Goal: Information Seeking & Learning: Learn about a topic

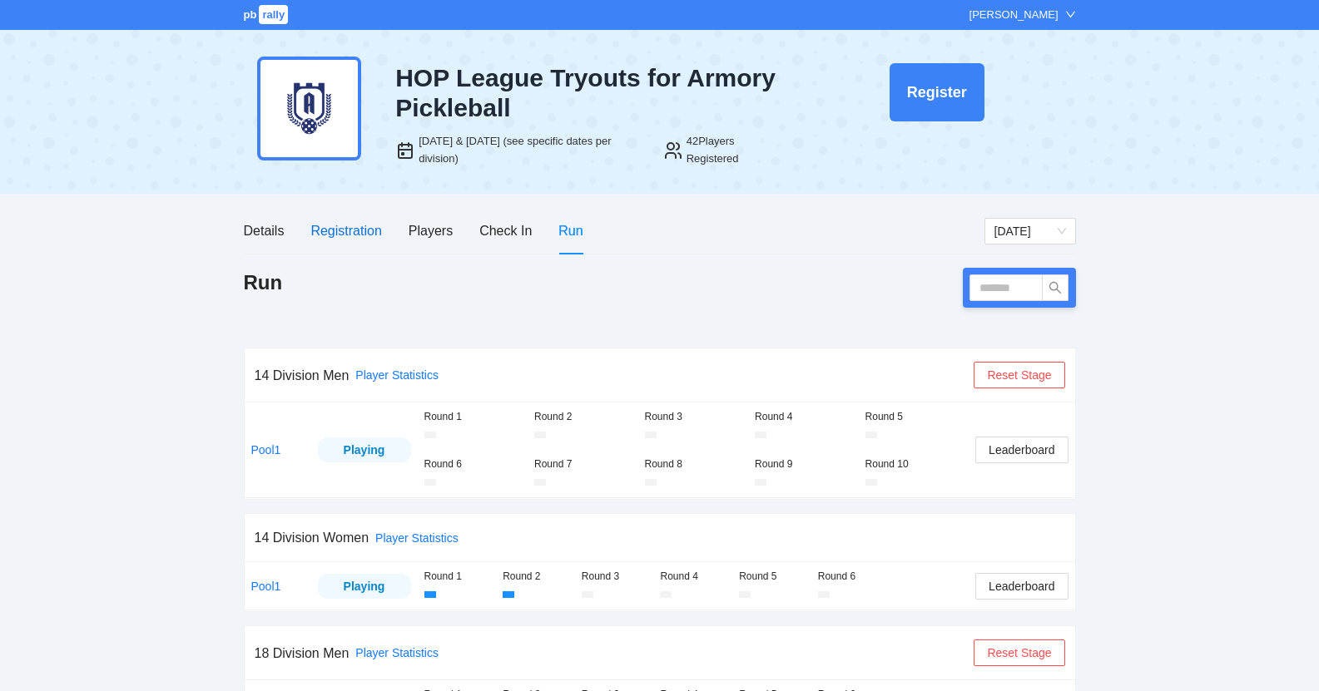
click at [335, 230] on div "Registration" at bounding box center [345, 230] width 71 height 21
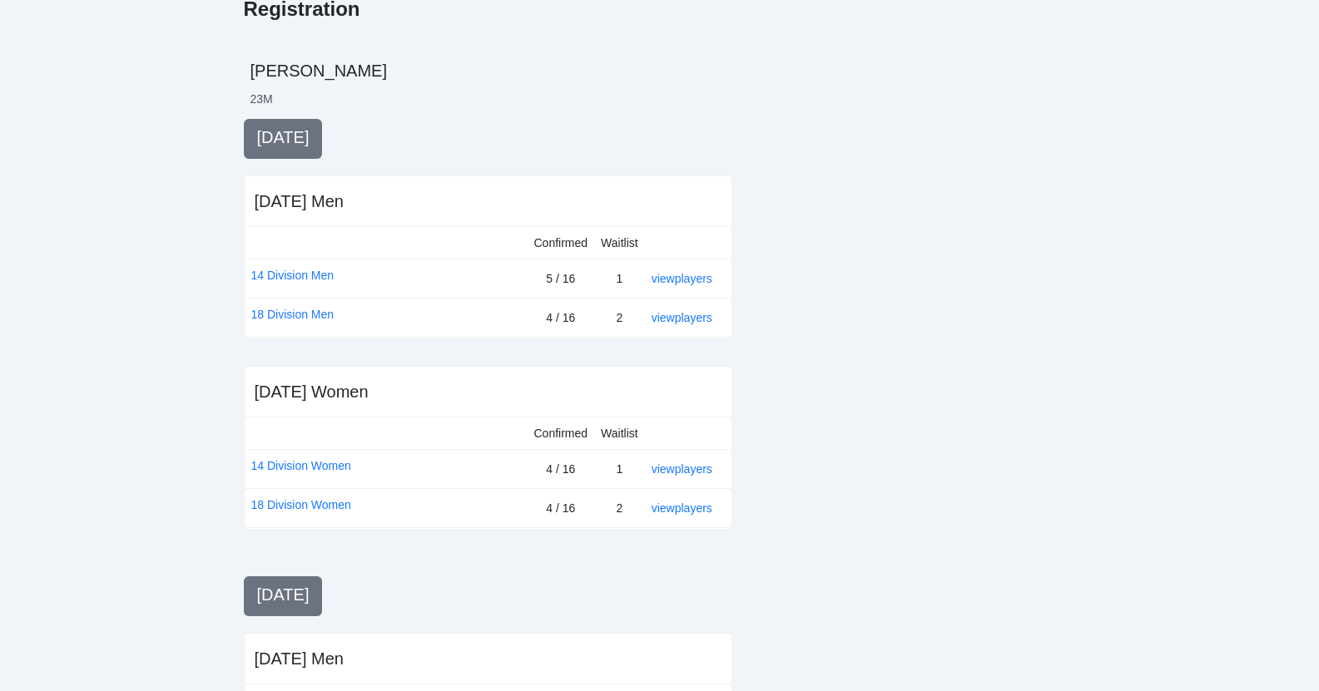
scroll to position [322, 0]
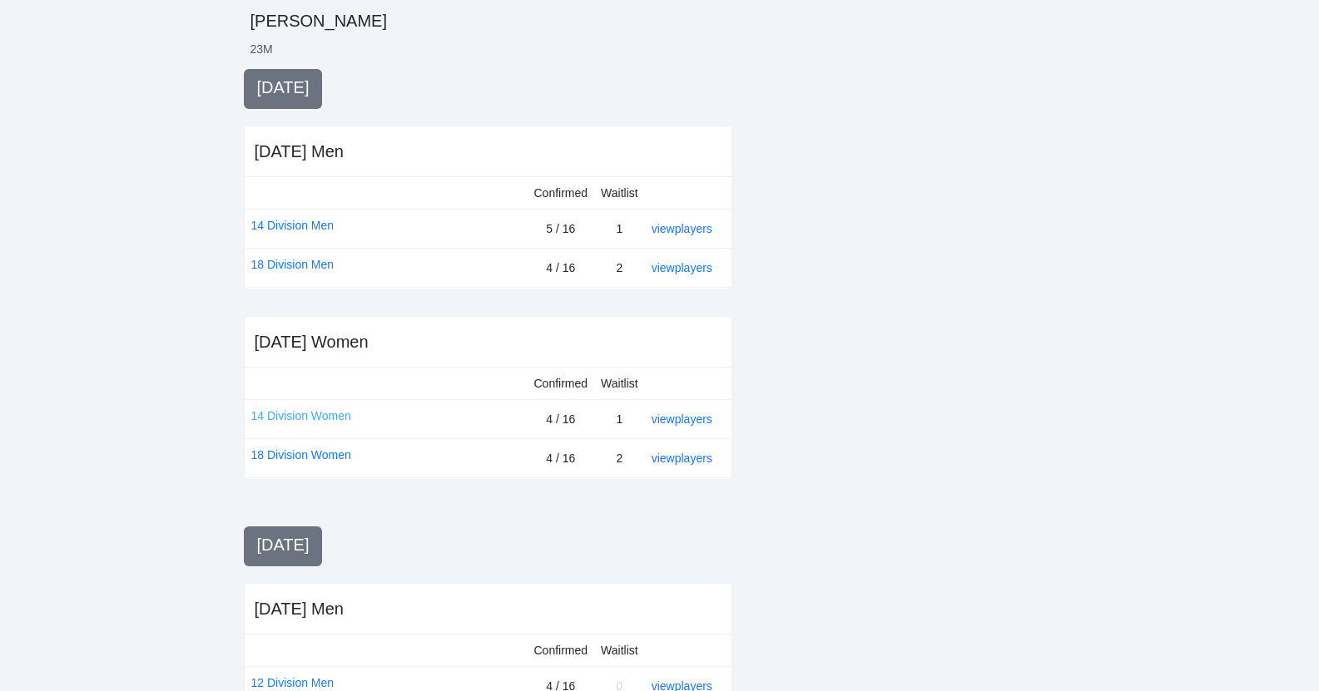
click at [327, 416] on link "14 Division Women" at bounding box center [301, 416] width 100 height 18
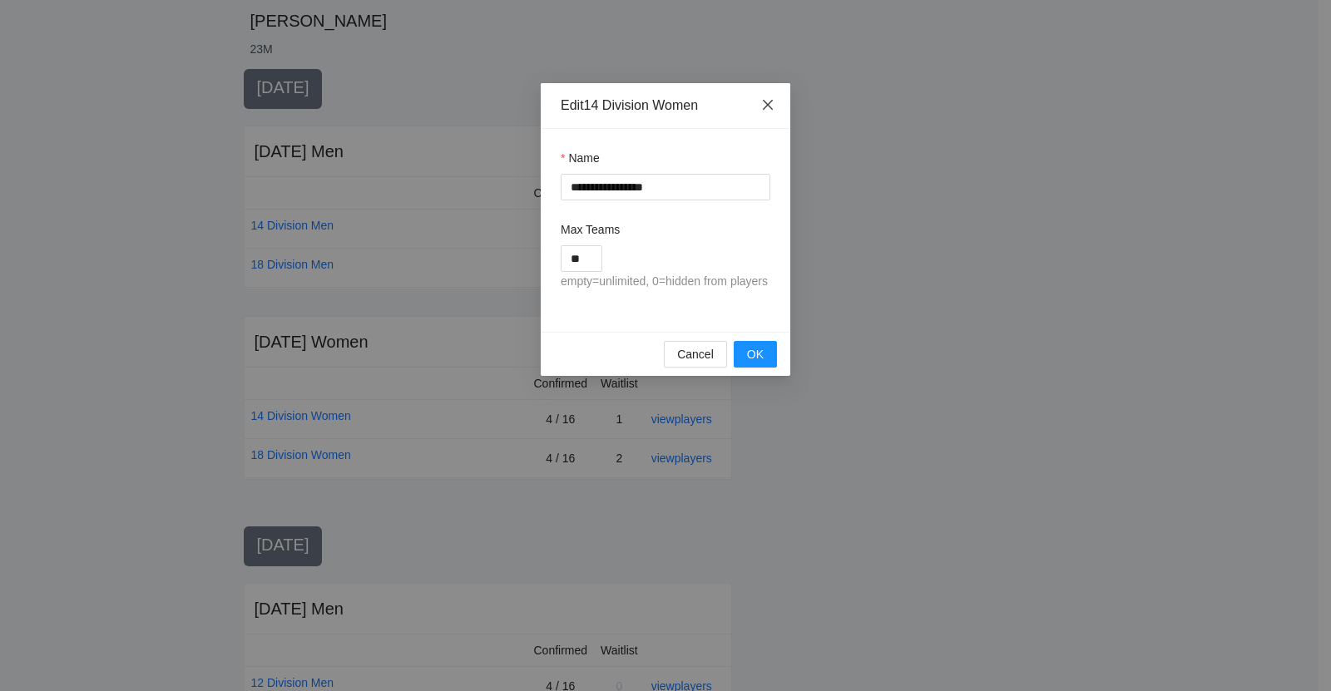
click at [761, 101] on icon "close" at bounding box center [767, 104] width 13 height 13
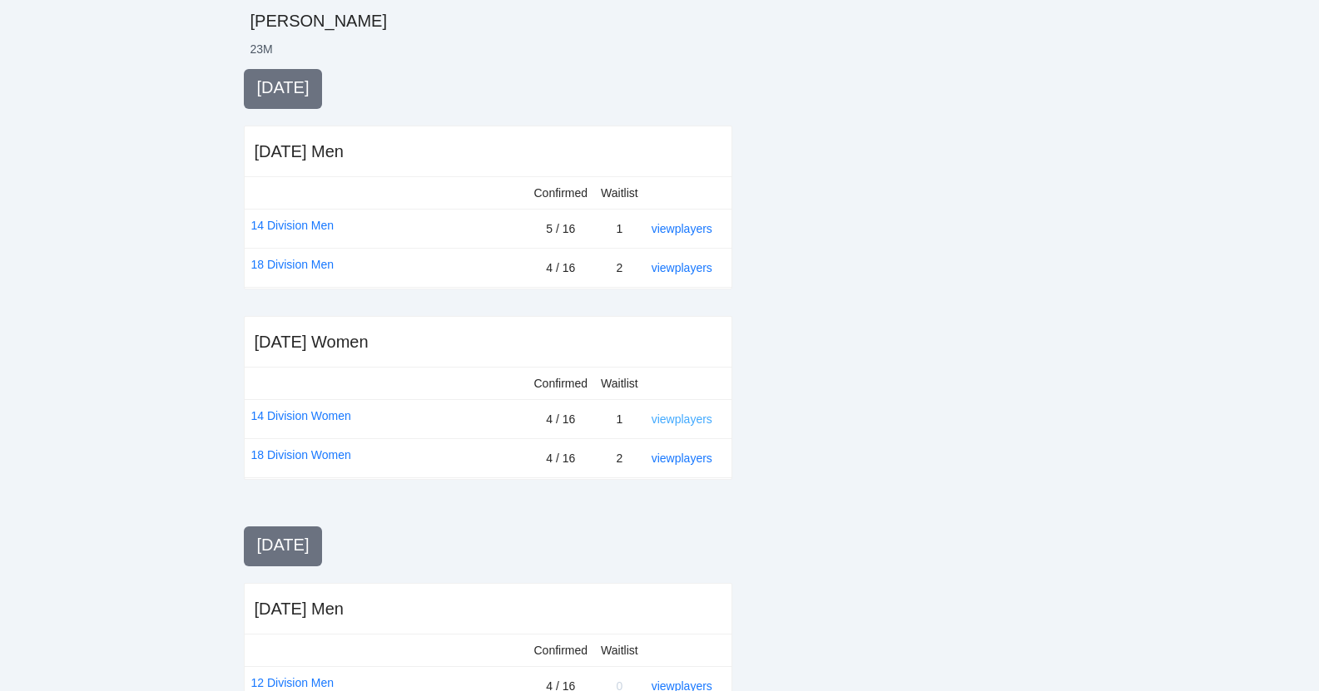
click at [691, 415] on link "view players" at bounding box center [681, 419] width 61 height 13
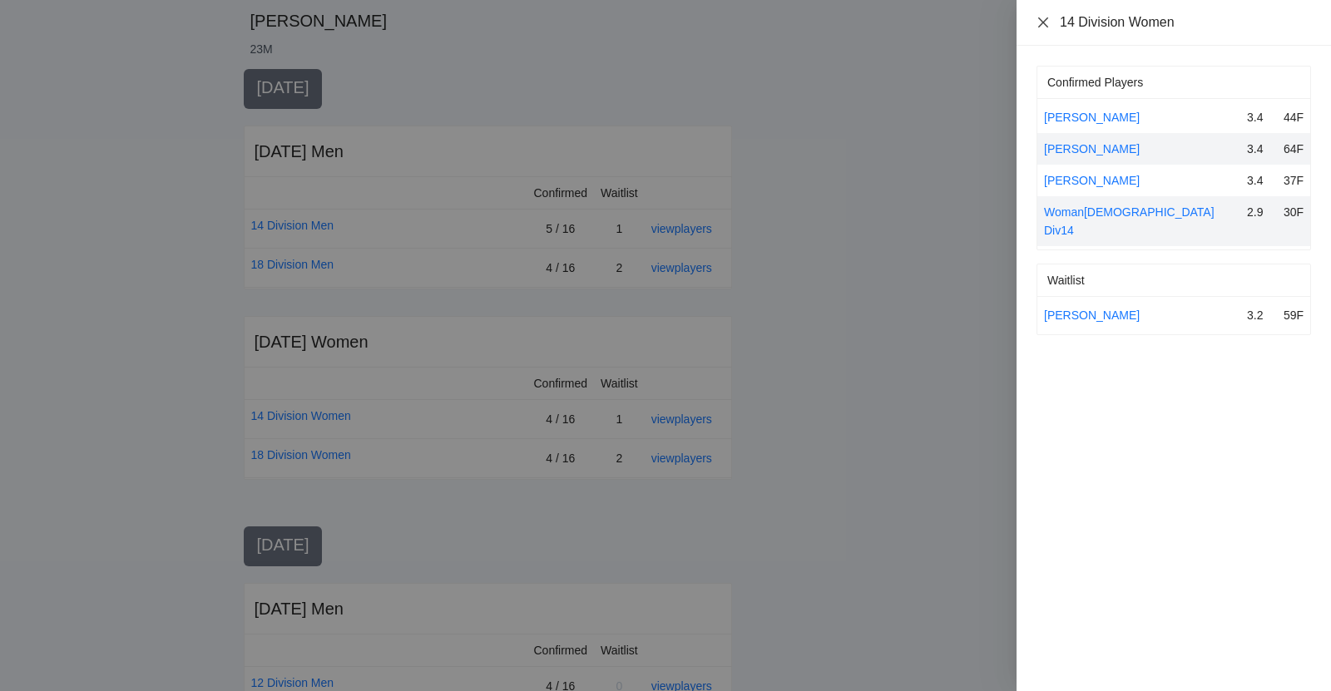
click at [1042, 16] on icon "close" at bounding box center [1043, 22] width 13 height 13
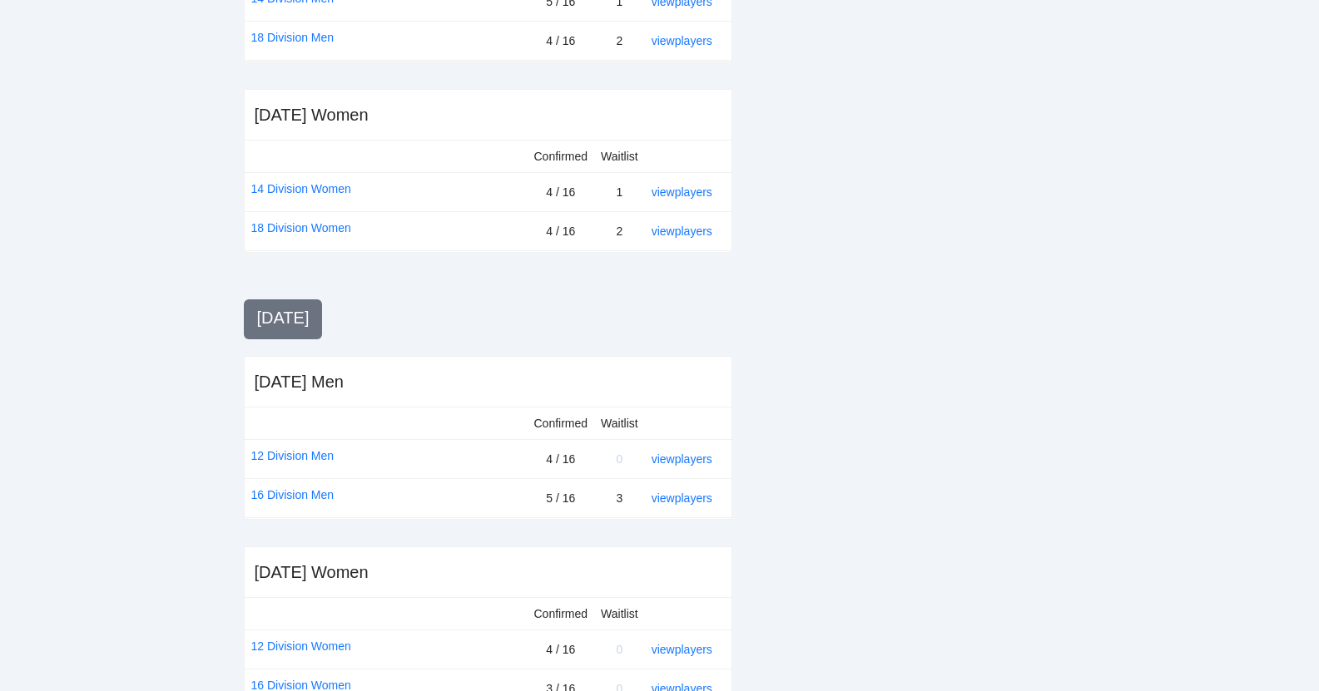
scroll to position [0, 0]
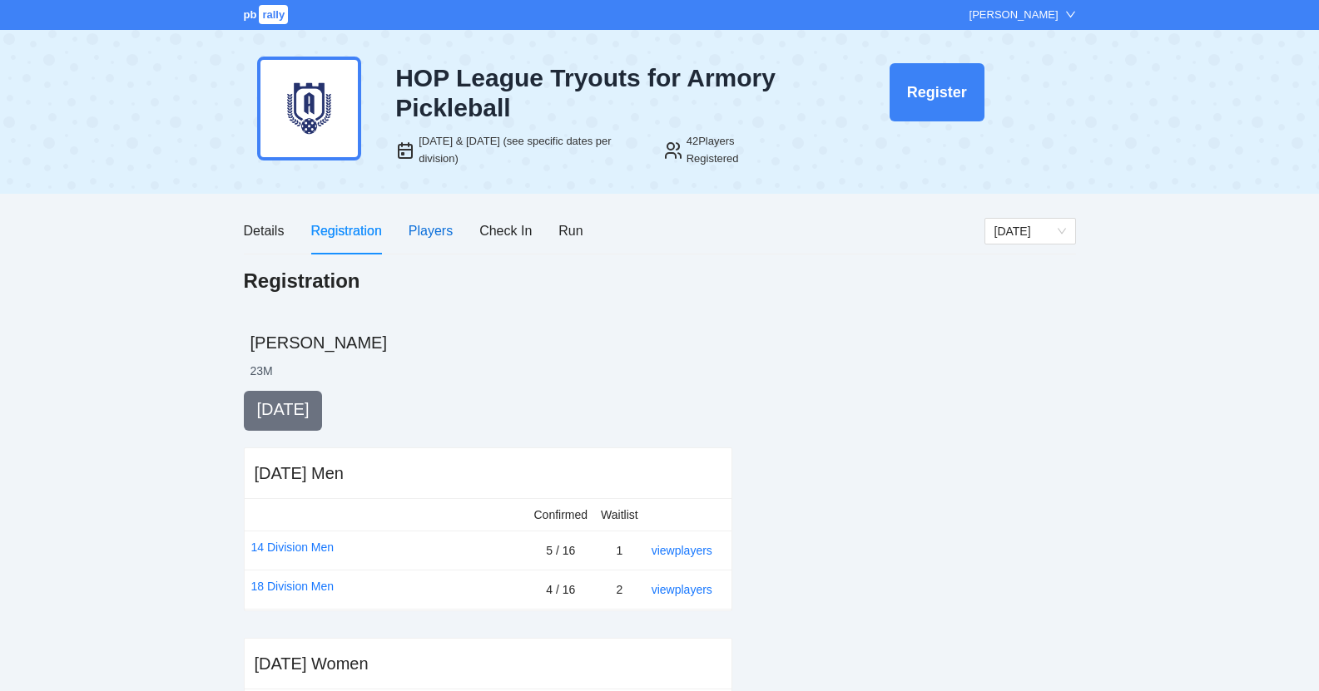
click at [433, 230] on div "Players" at bounding box center [430, 230] width 44 height 21
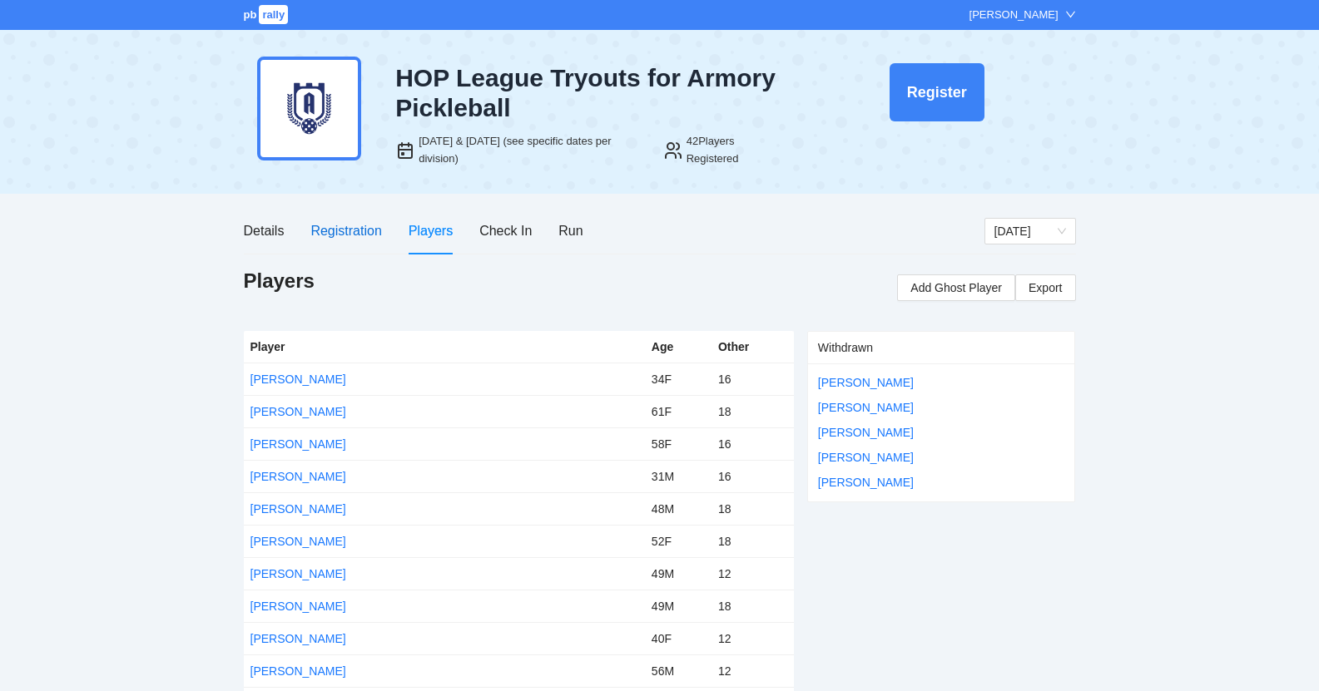
click at [339, 239] on div "Registration" at bounding box center [345, 230] width 71 height 21
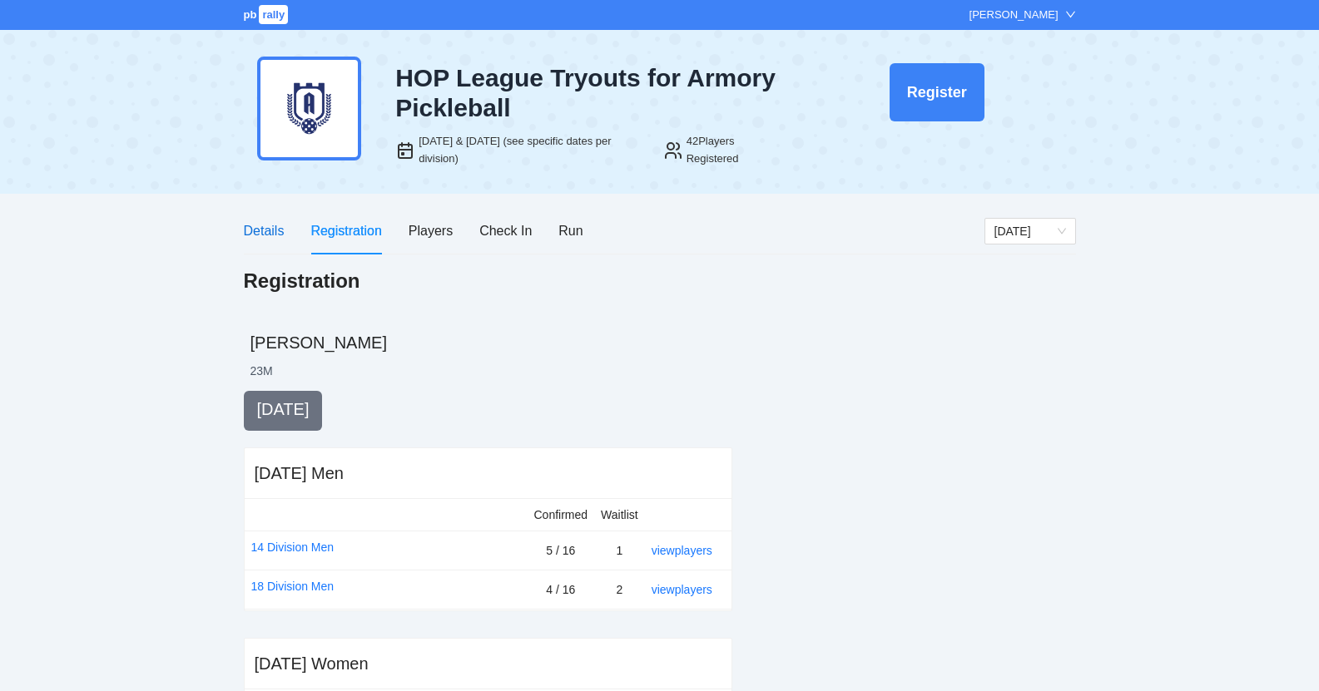
click at [280, 229] on div "Details" at bounding box center [264, 230] width 41 height 21
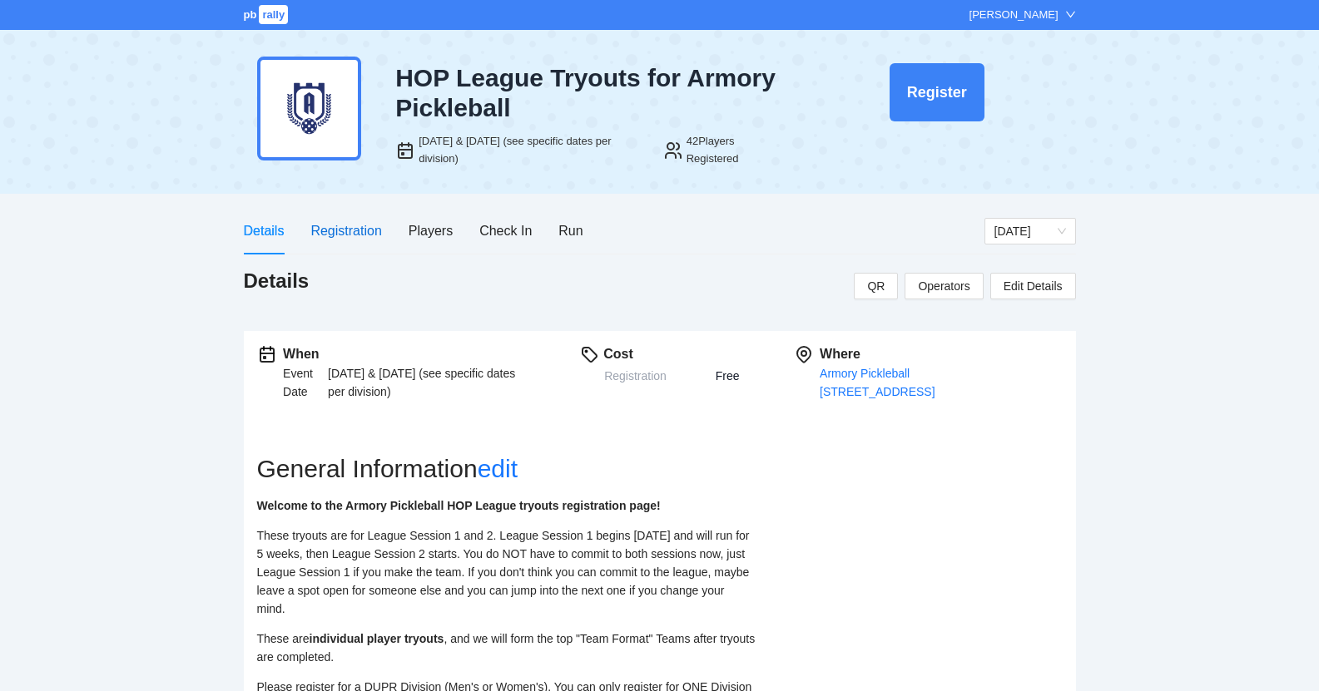
click at [344, 223] on div "Registration" at bounding box center [345, 230] width 71 height 21
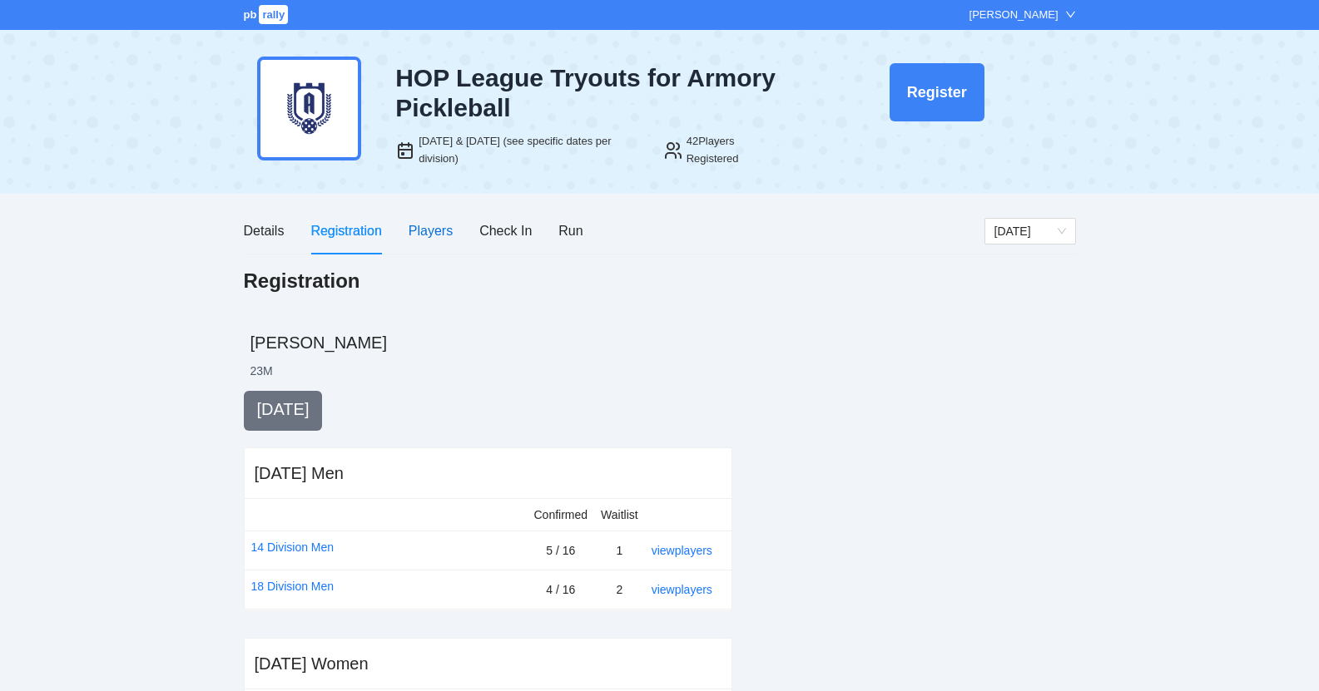
click at [423, 223] on div "Players" at bounding box center [430, 230] width 44 height 21
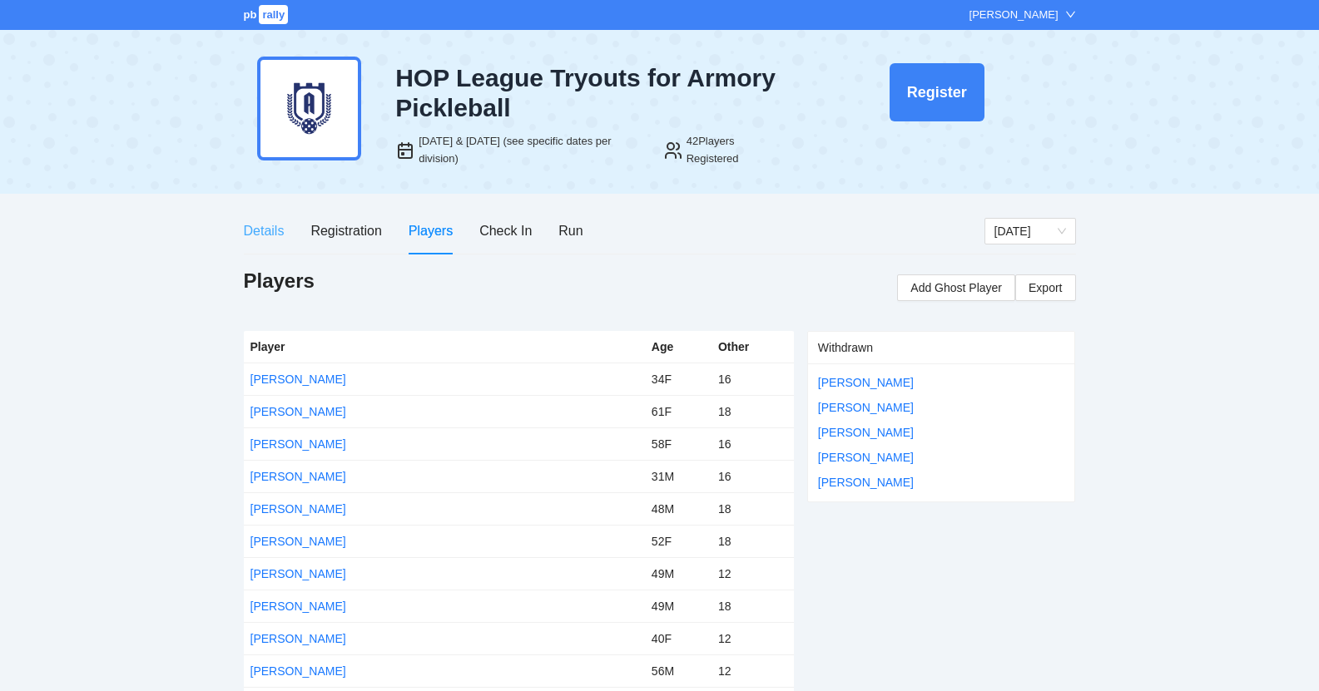
click at [260, 248] on div "Details" at bounding box center [264, 230] width 41 height 47
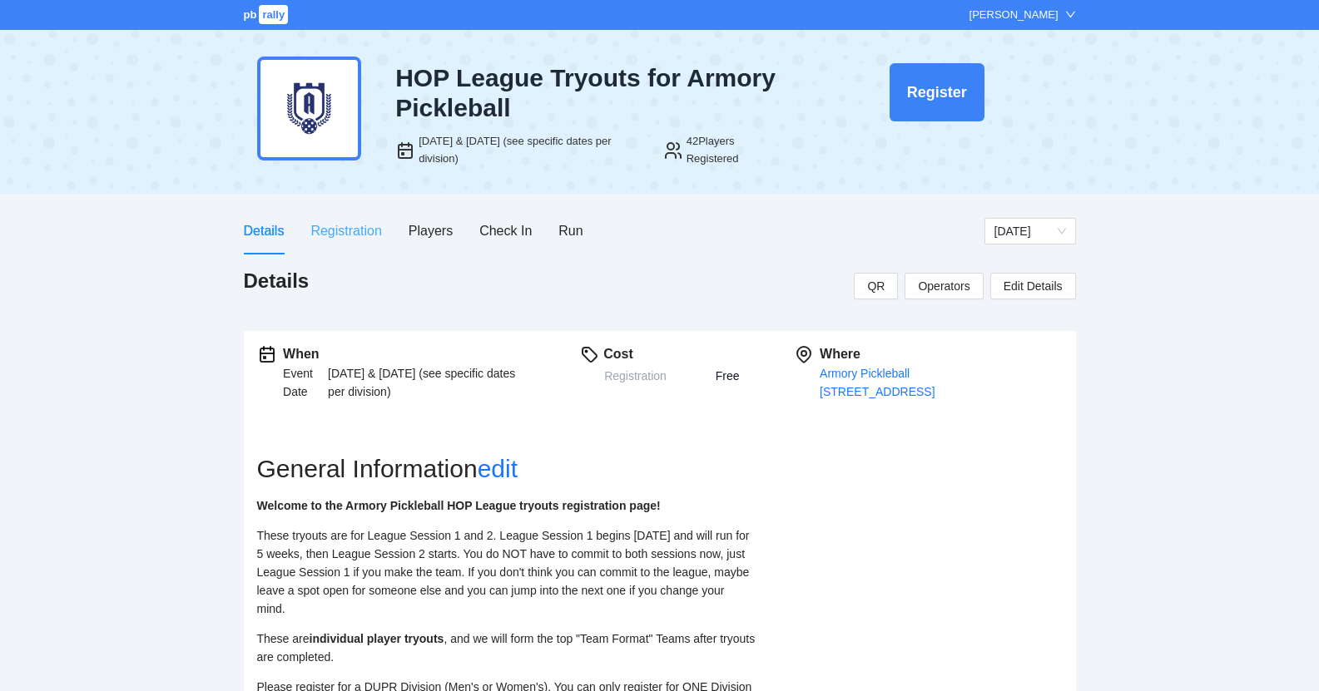
click at [342, 241] on div "Registration" at bounding box center [345, 230] width 71 height 47
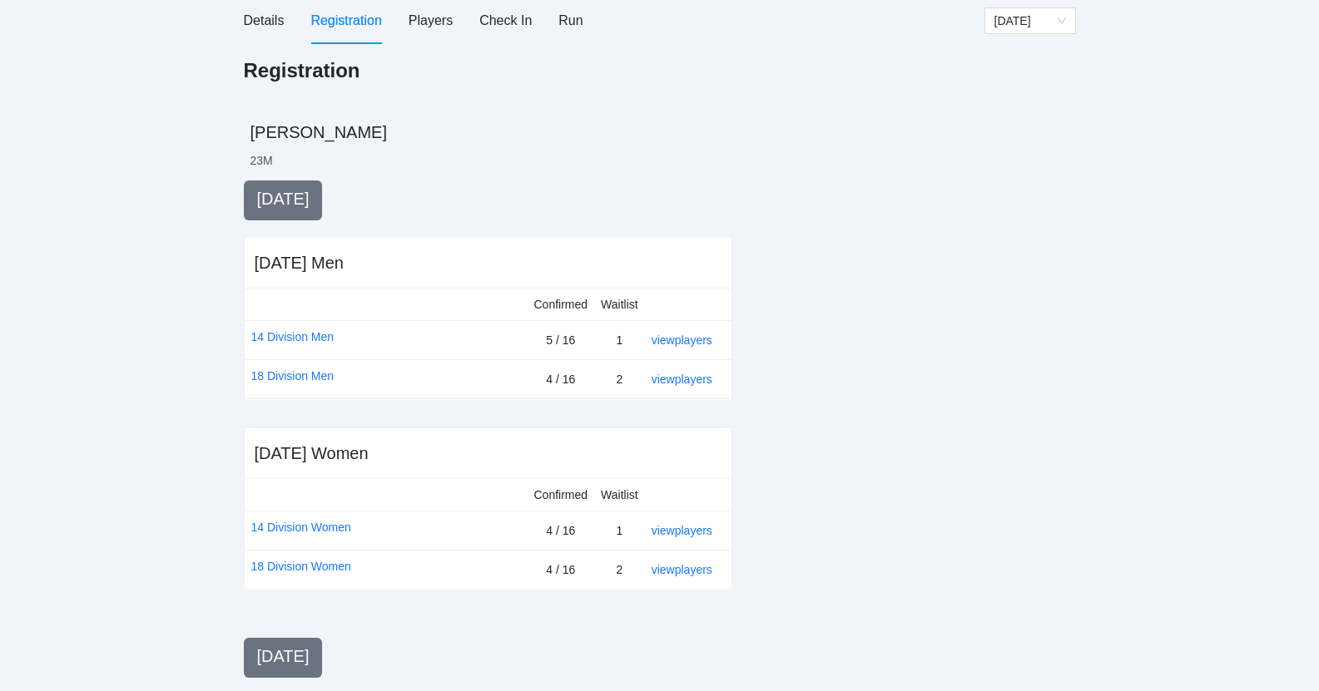
scroll to position [58, 0]
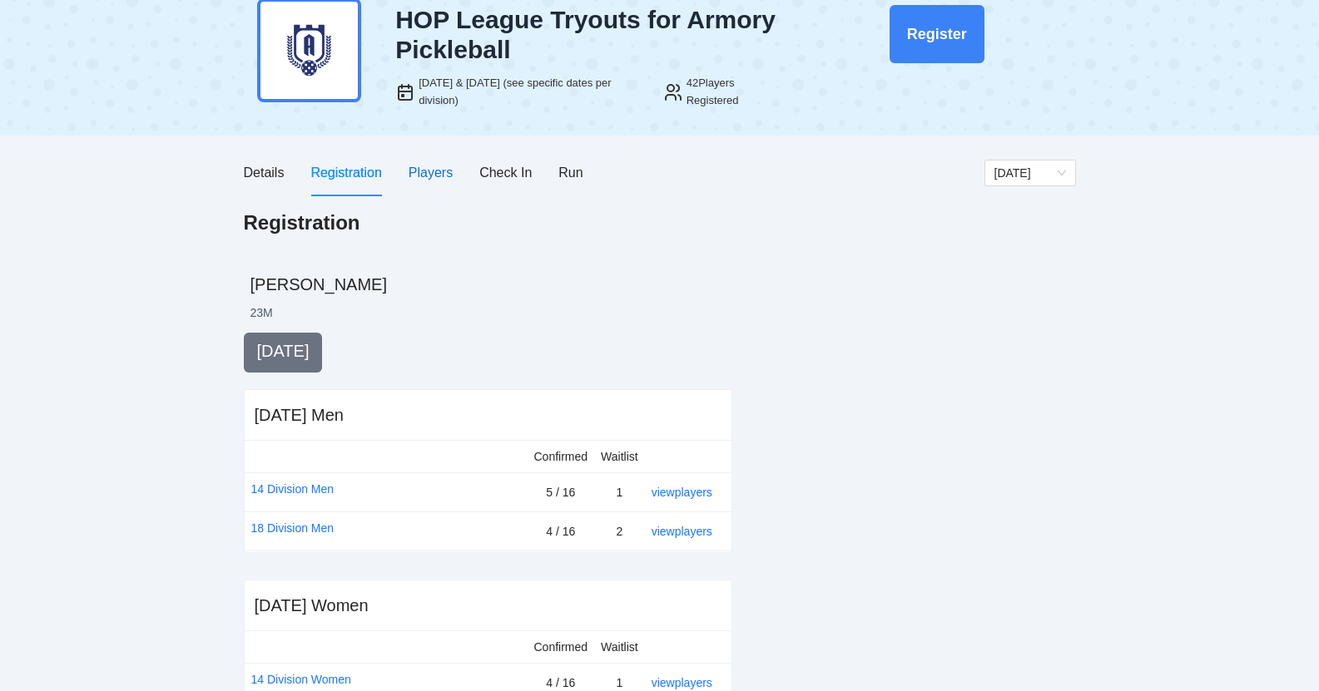
click at [428, 174] on div "Players" at bounding box center [430, 172] width 44 height 21
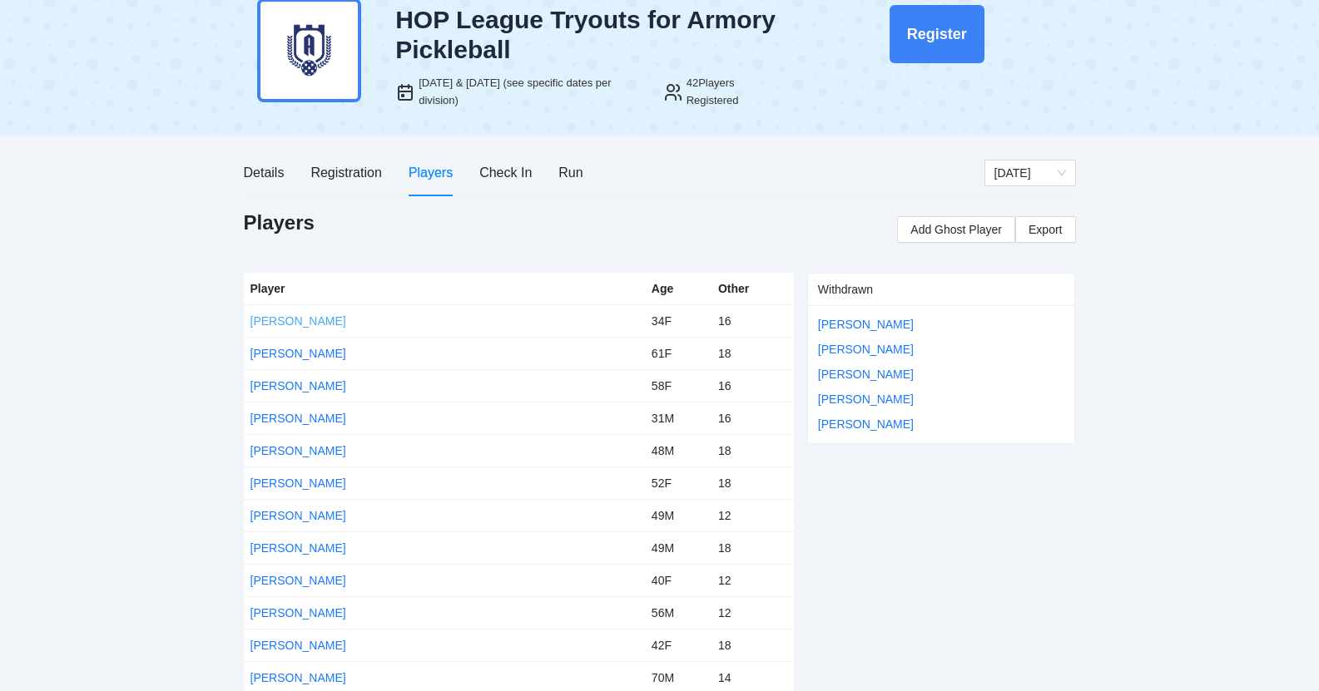
click at [280, 319] on link "[PERSON_NAME]" at bounding box center [298, 320] width 96 height 13
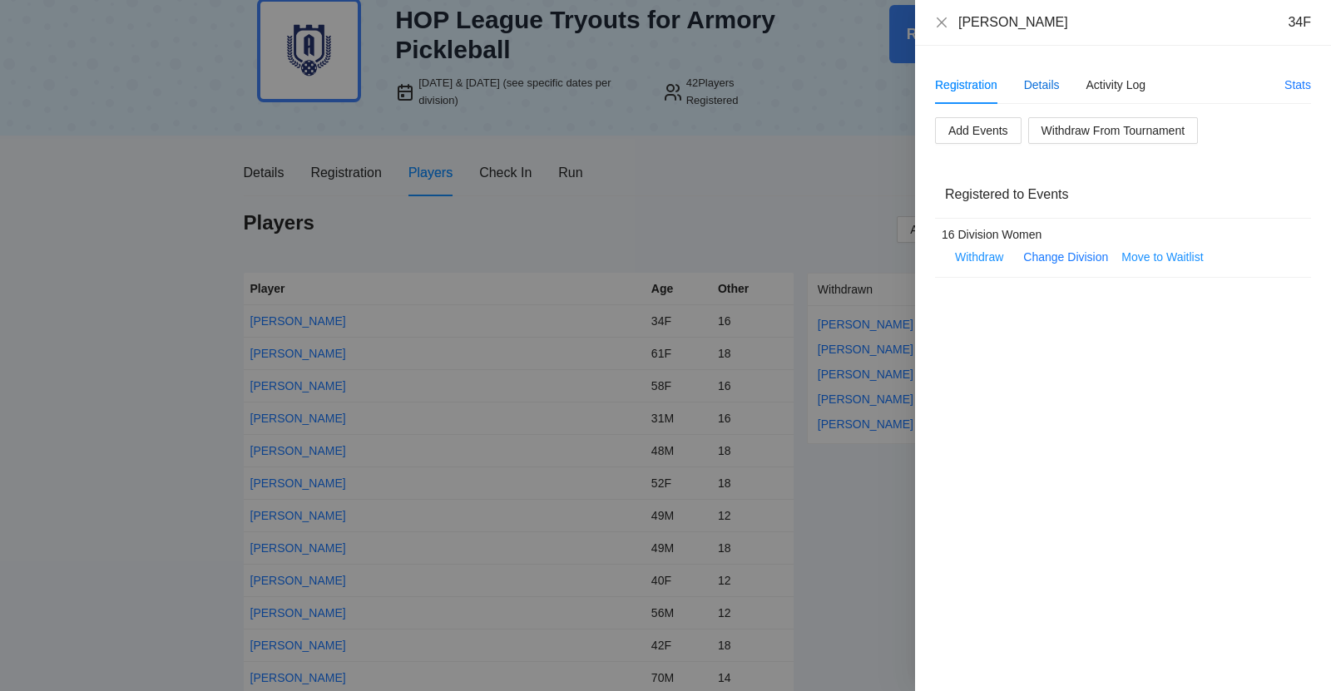
click at [1057, 90] on div "Details" at bounding box center [1042, 85] width 36 height 18
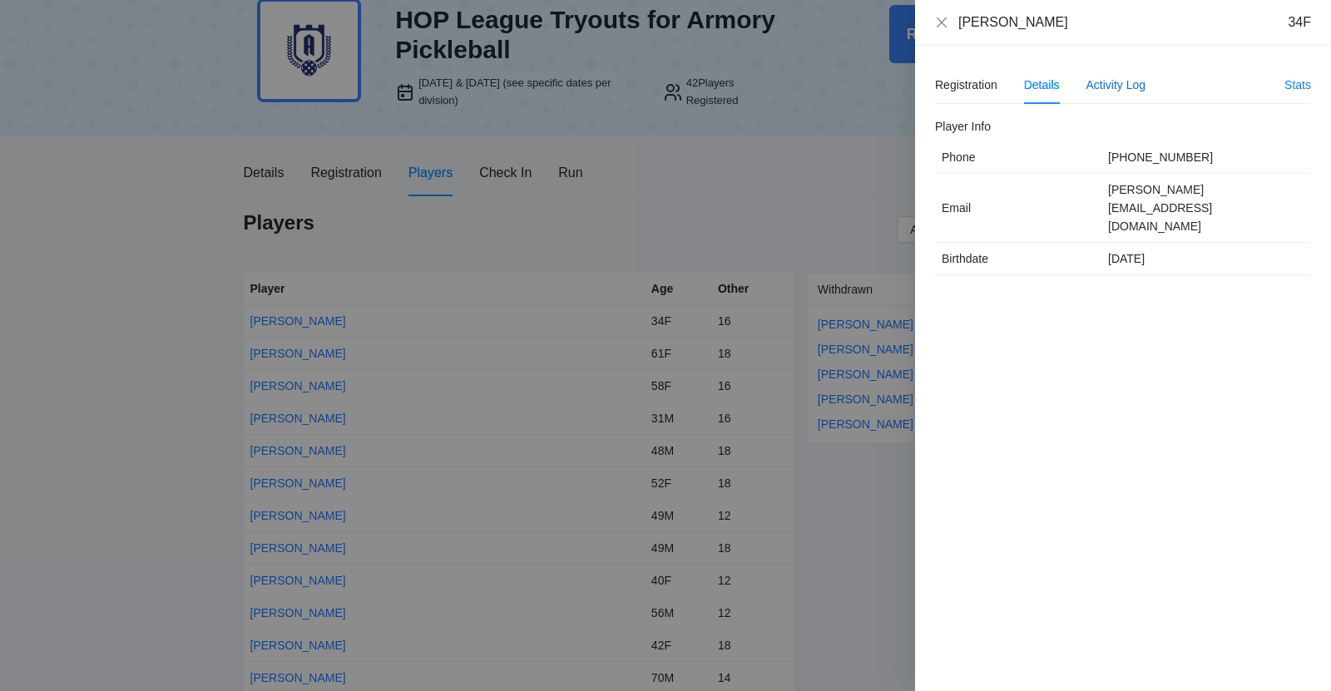
click at [1139, 76] on div "Activity Log" at bounding box center [1116, 85] width 60 height 18
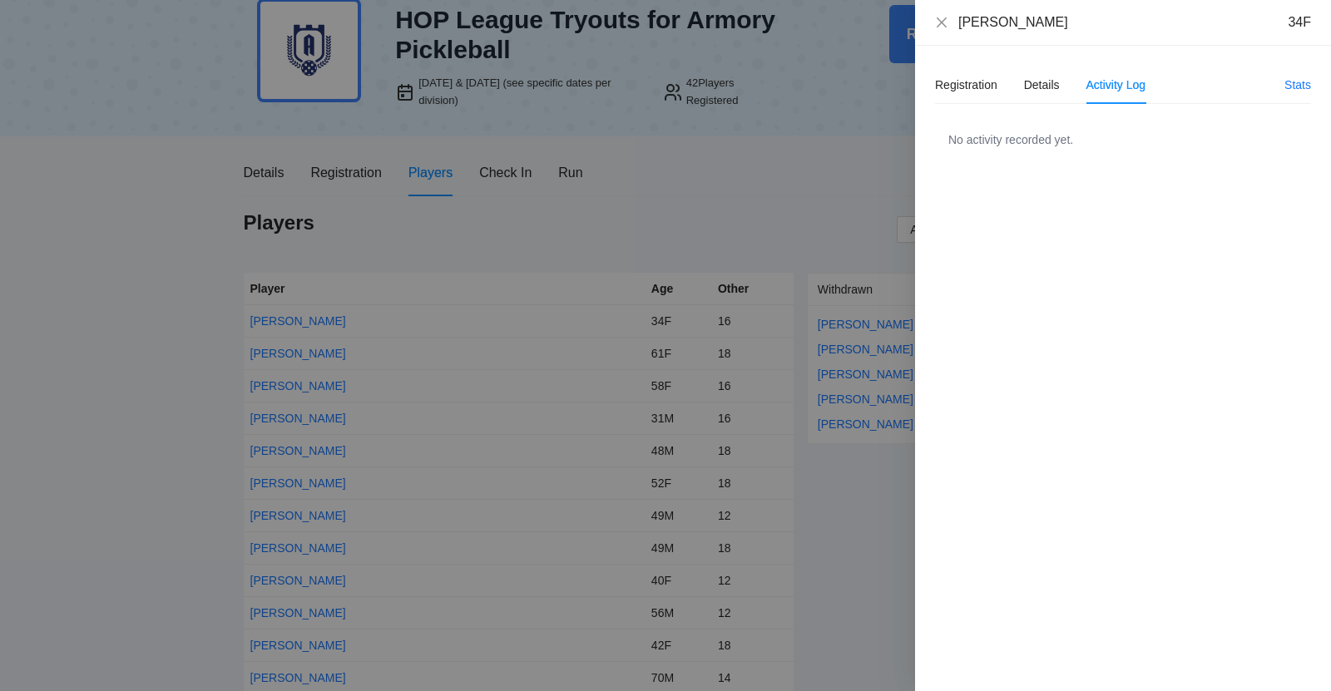
click at [1022, 84] on div "Registration Details Activity Log" at bounding box center [1040, 85] width 210 height 38
click at [1032, 84] on div "Details" at bounding box center [1042, 85] width 36 height 18
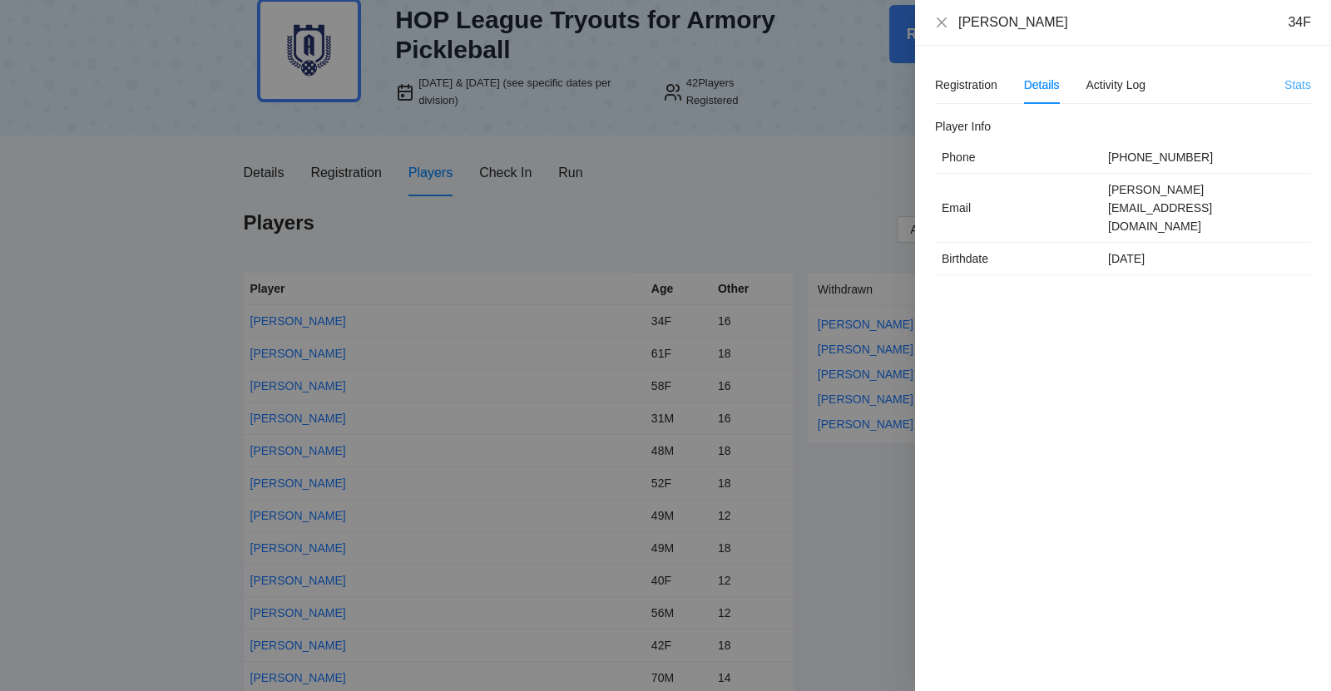
click at [1299, 86] on link "Stats" at bounding box center [1297, 84] width 27 height 13
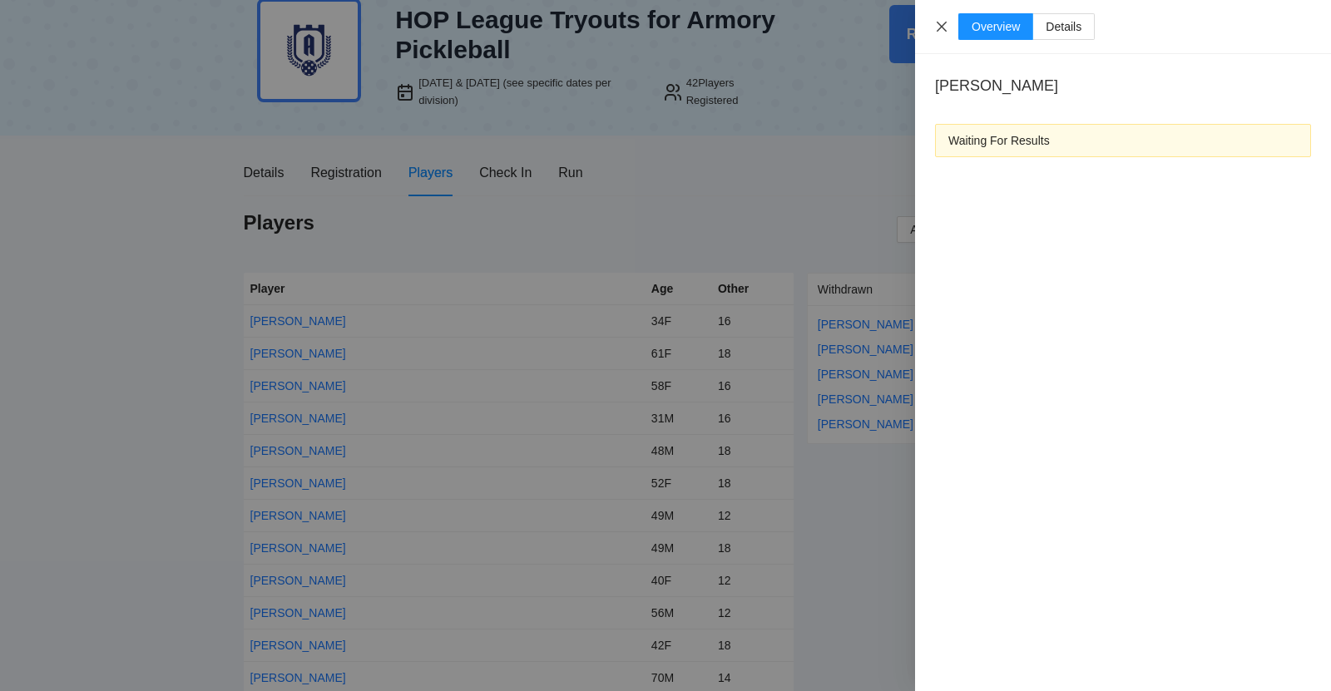
click at [939, 25] on icon "close" at bounding box center [941, 26] width 13 height 13
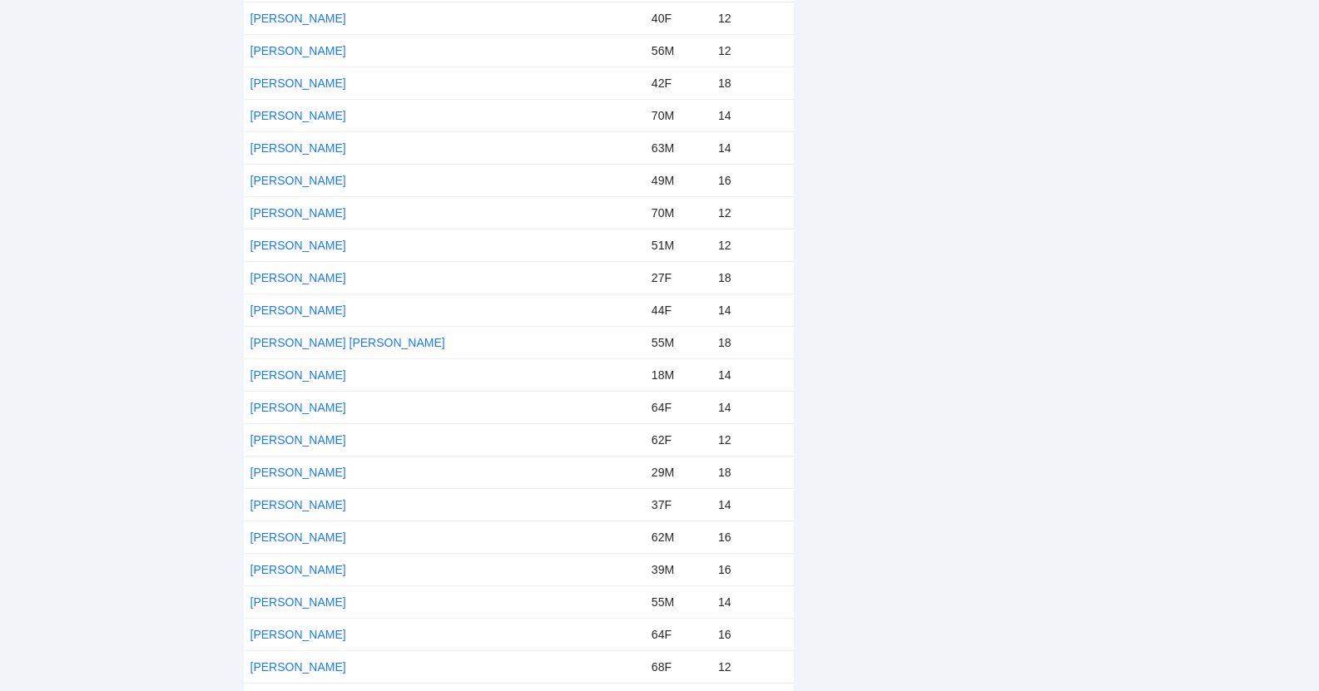
scroll to position [661, 0]
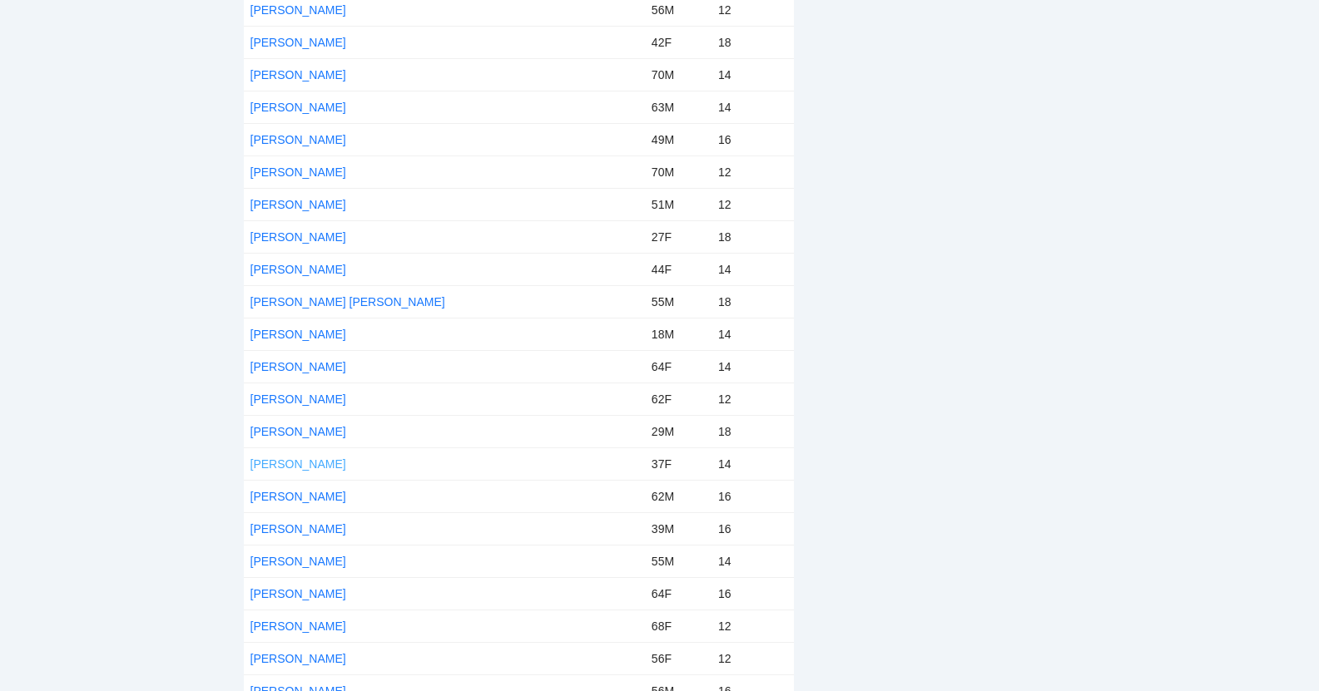
click at [294, 466] on link "[PERSON_NAME]" at bounding box center [298, 464] width 96 height 13
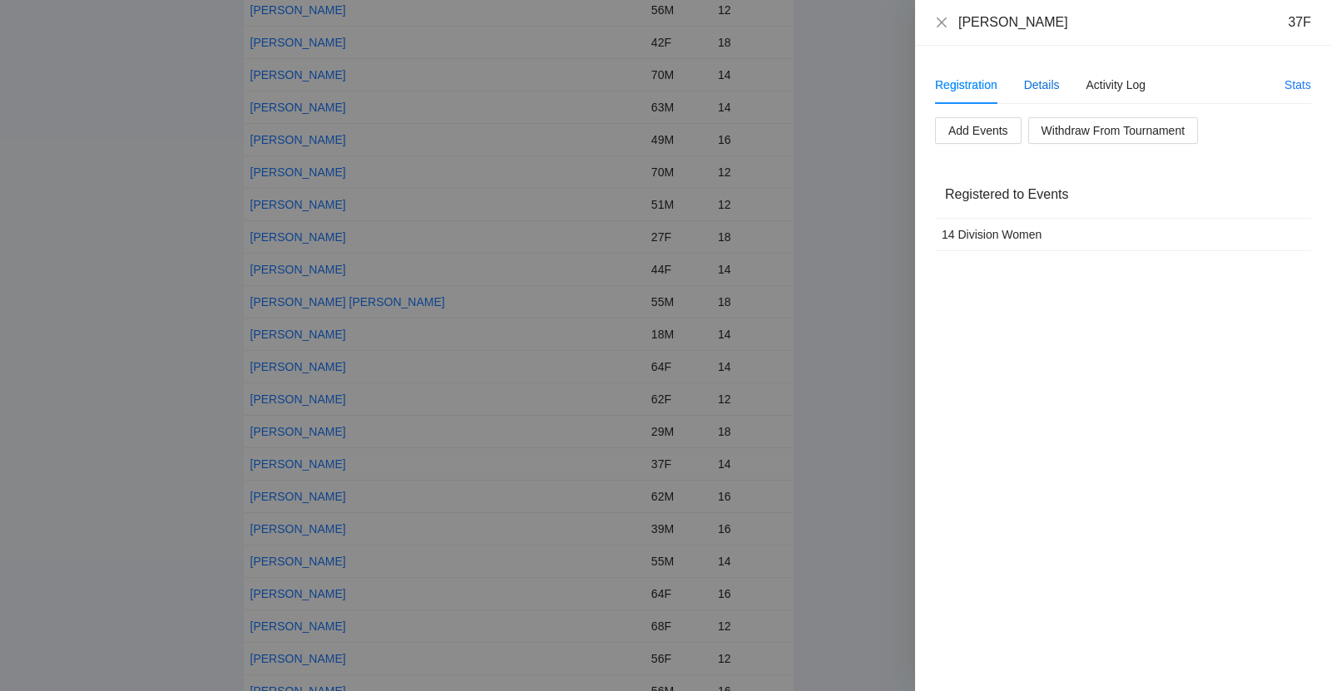
click at [1049, 90] on div "Details" at bounding box center [1042, 85] width 36 height 18
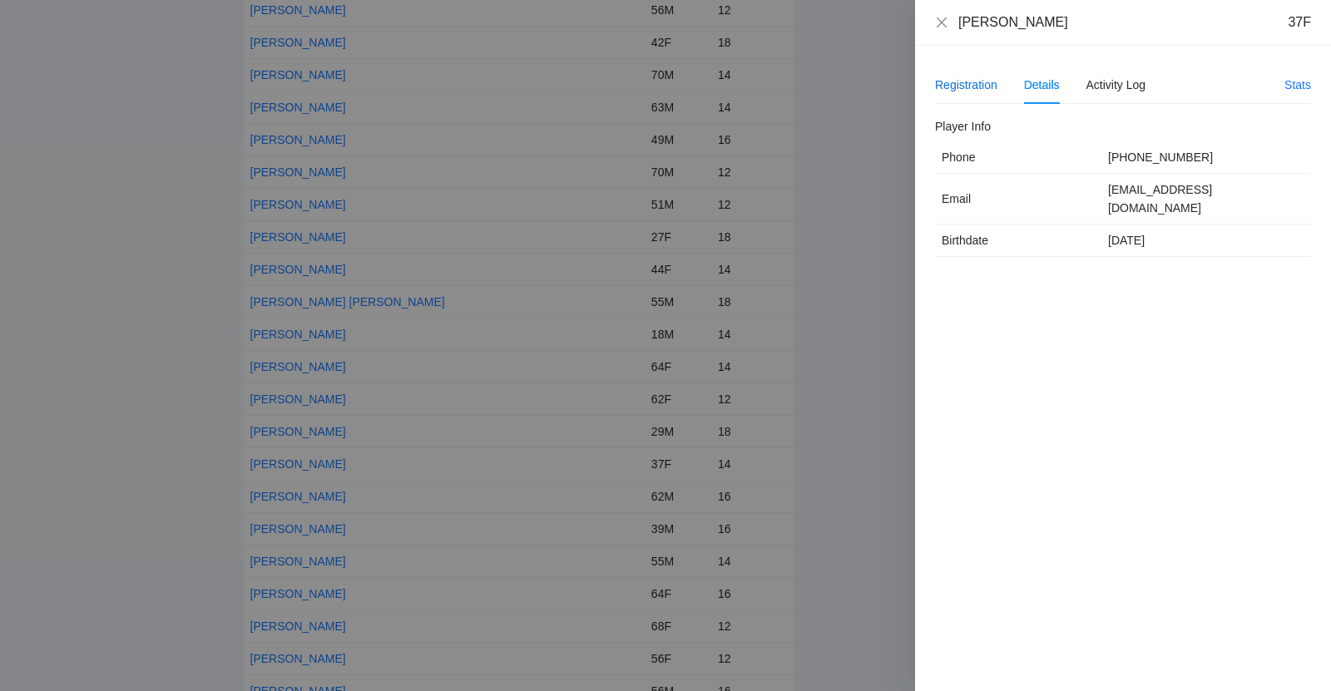
click at [962, 85] on div "Registration" at bounding box center [966, 85] width 62 height 18
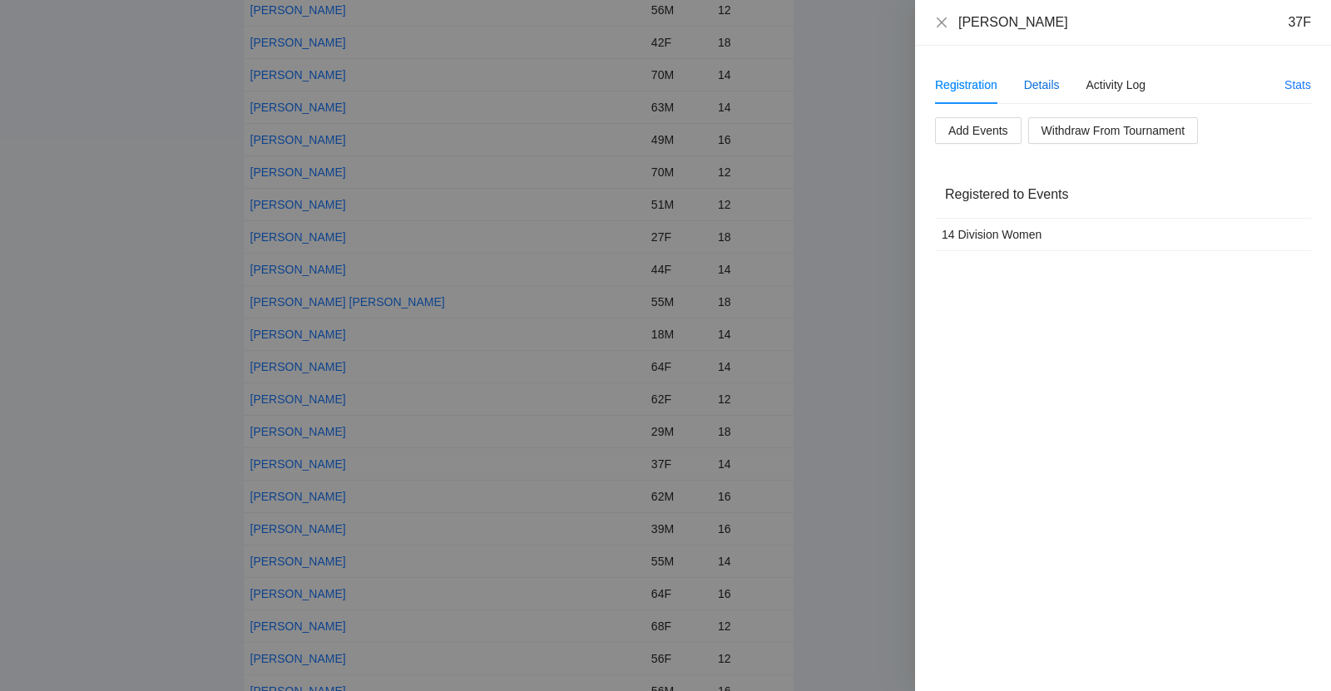
click at [1027, 78] on div "Details" at bounding box center [1042, 85] width 36 height 18
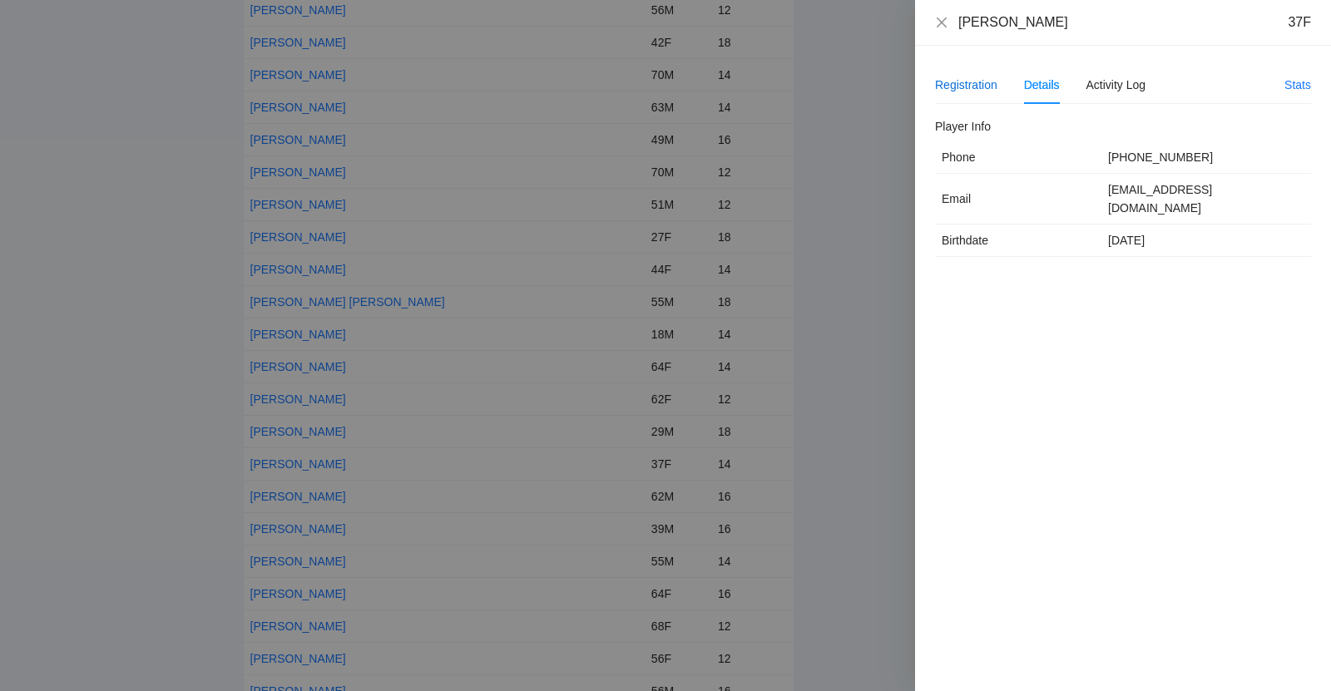
click at [968, 83] on div "Registration" at bounding box center [966, 85] width 62 height 18
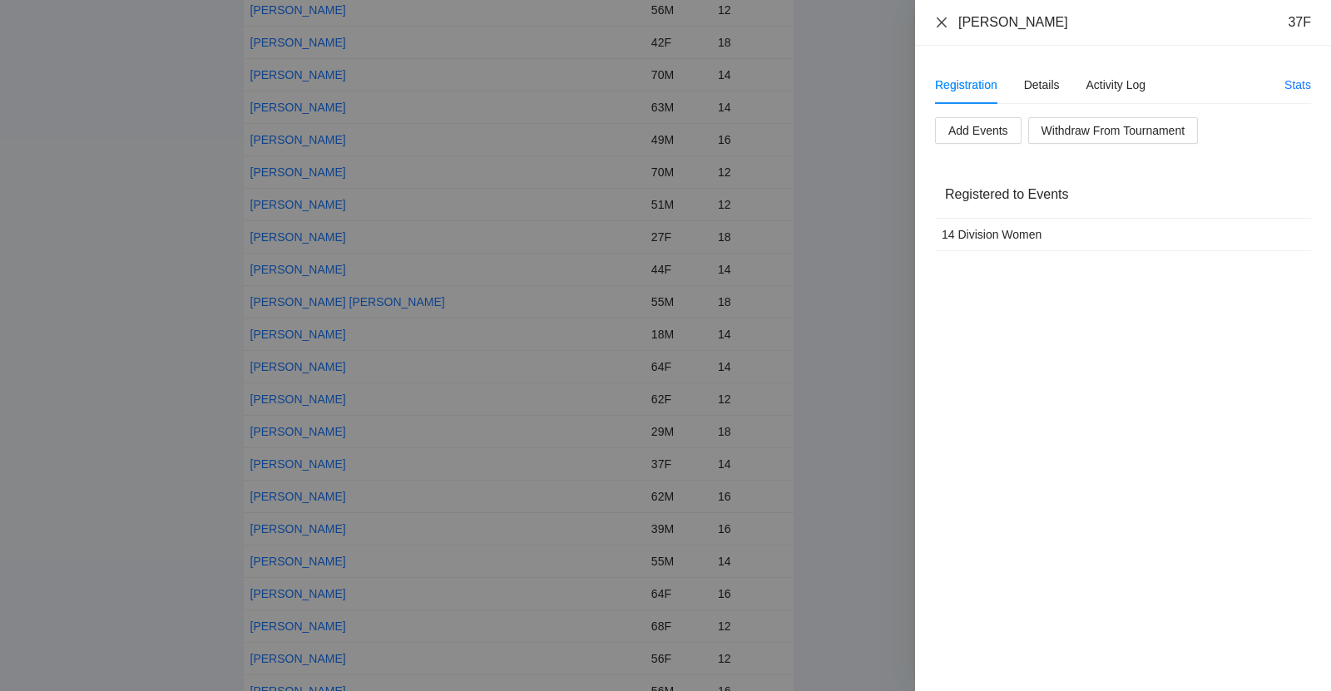
click at [941, 19] on icon "close" at bounding box center [941, 22] width 13 height 13
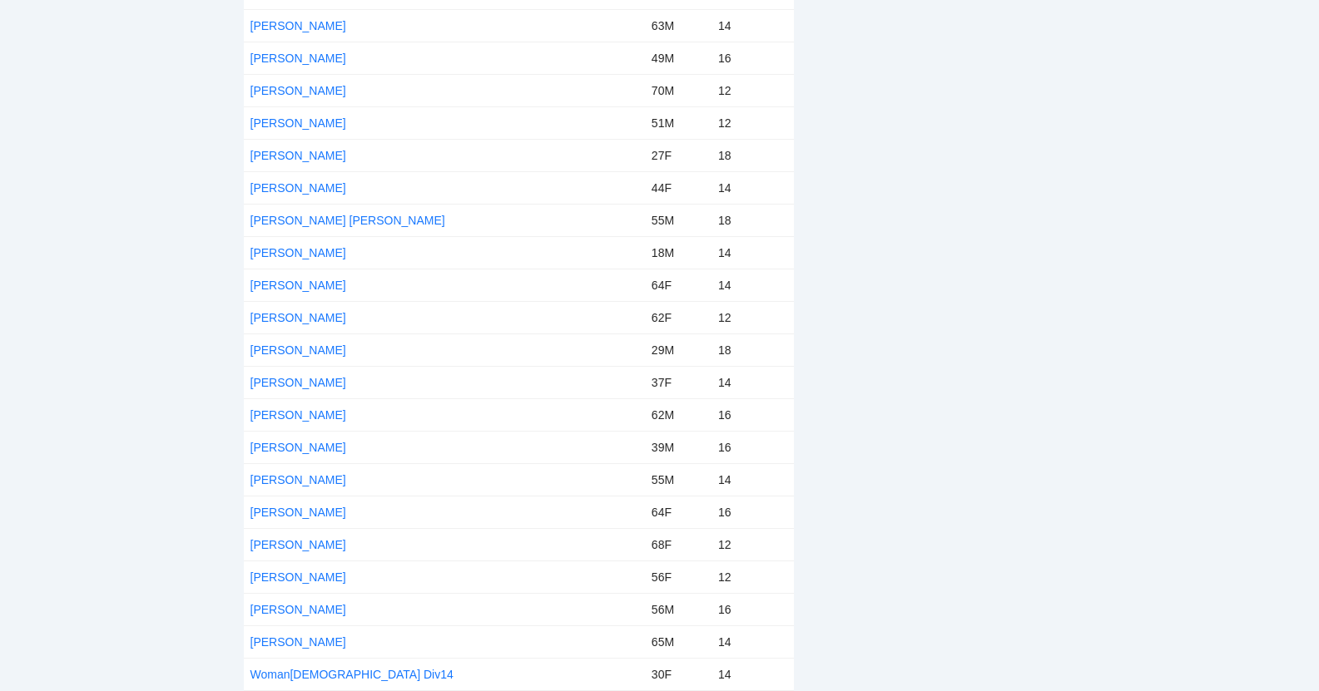
scroll to position [0, 0]
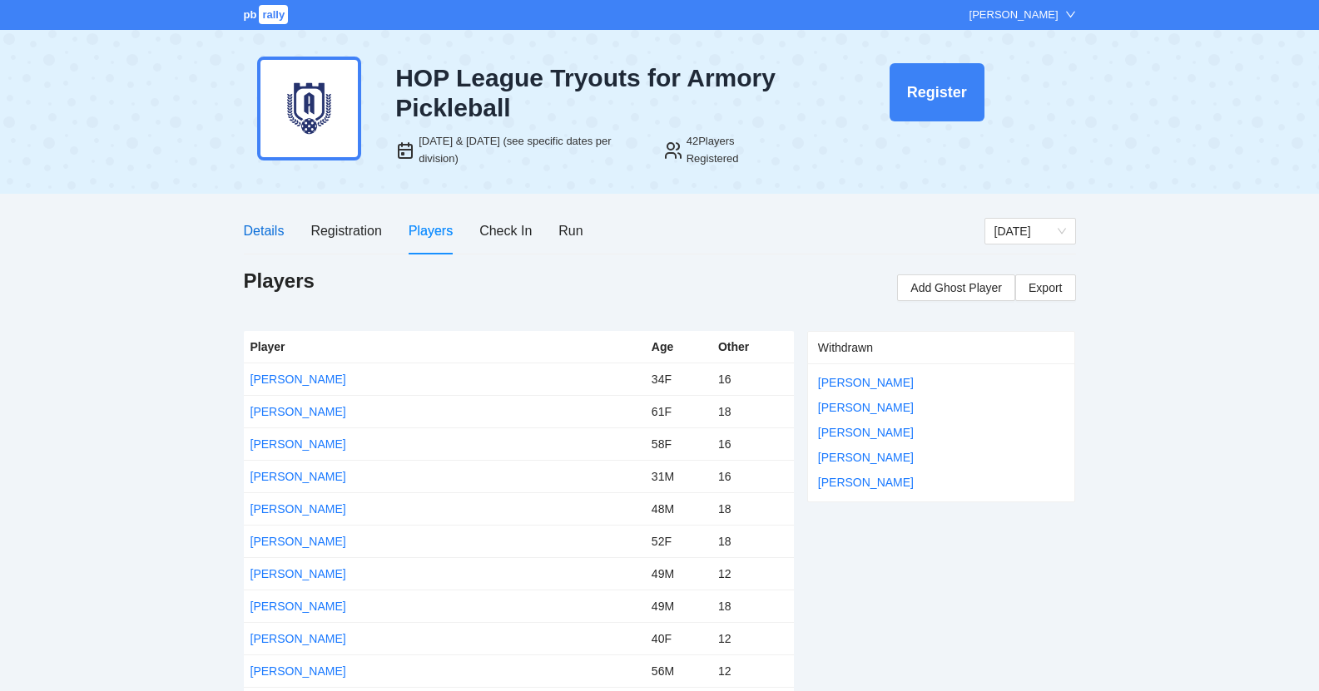
click at [274, 233] on div "Details" at bounding box center [264, 230] width 41 height 21
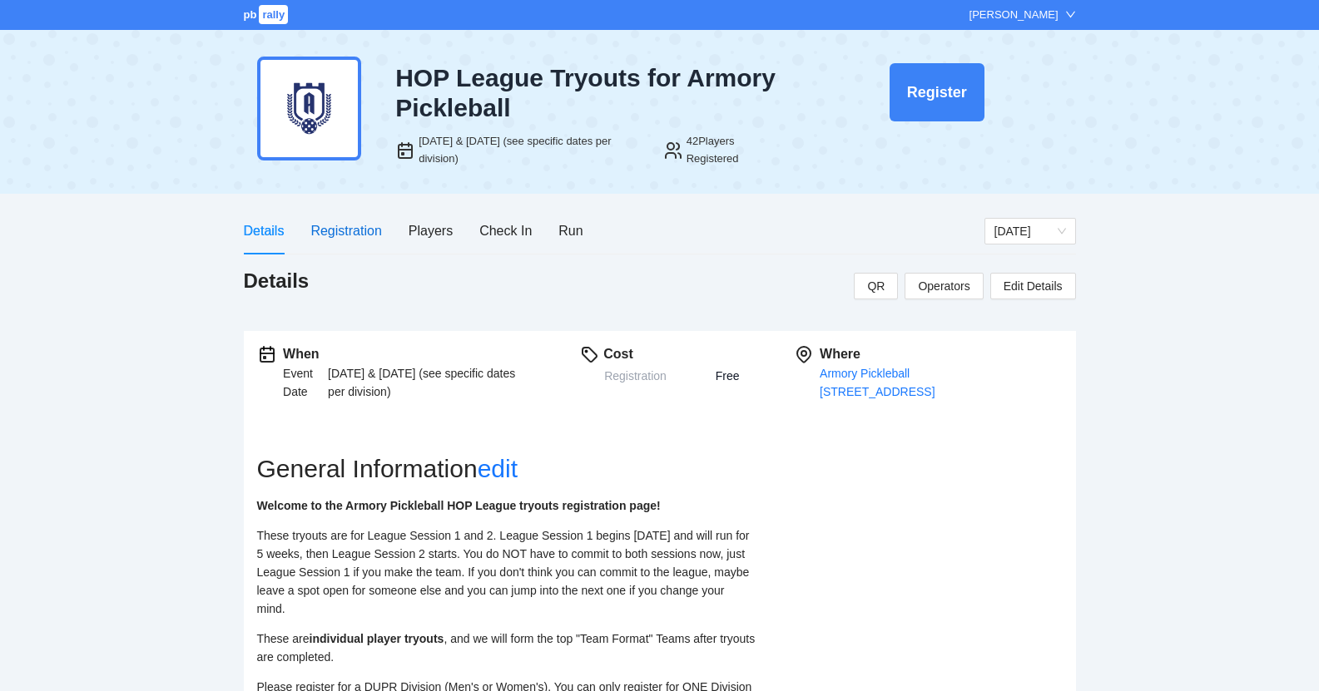
click at [353, 229] on div "Registration" at bounding box center [345, 230] width 71 height 21
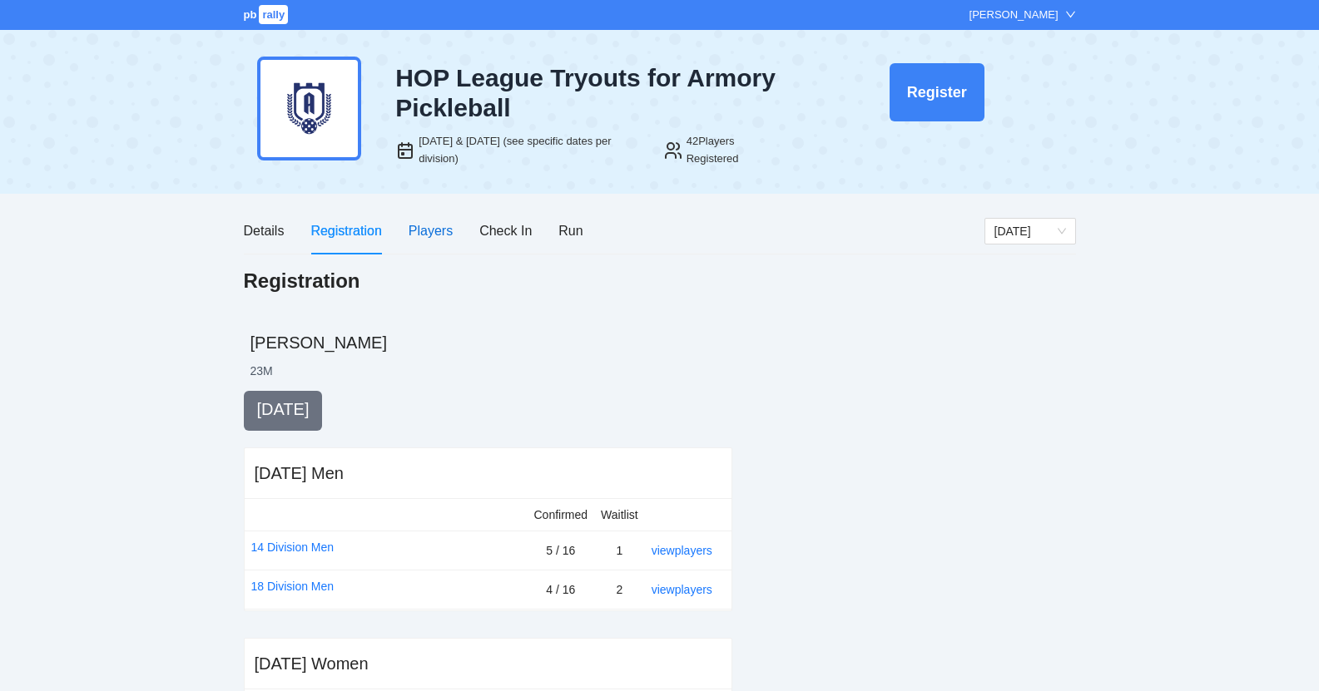
click at [433, 234] on div "Players" at bounding box center [430, 230] width 44 height 21
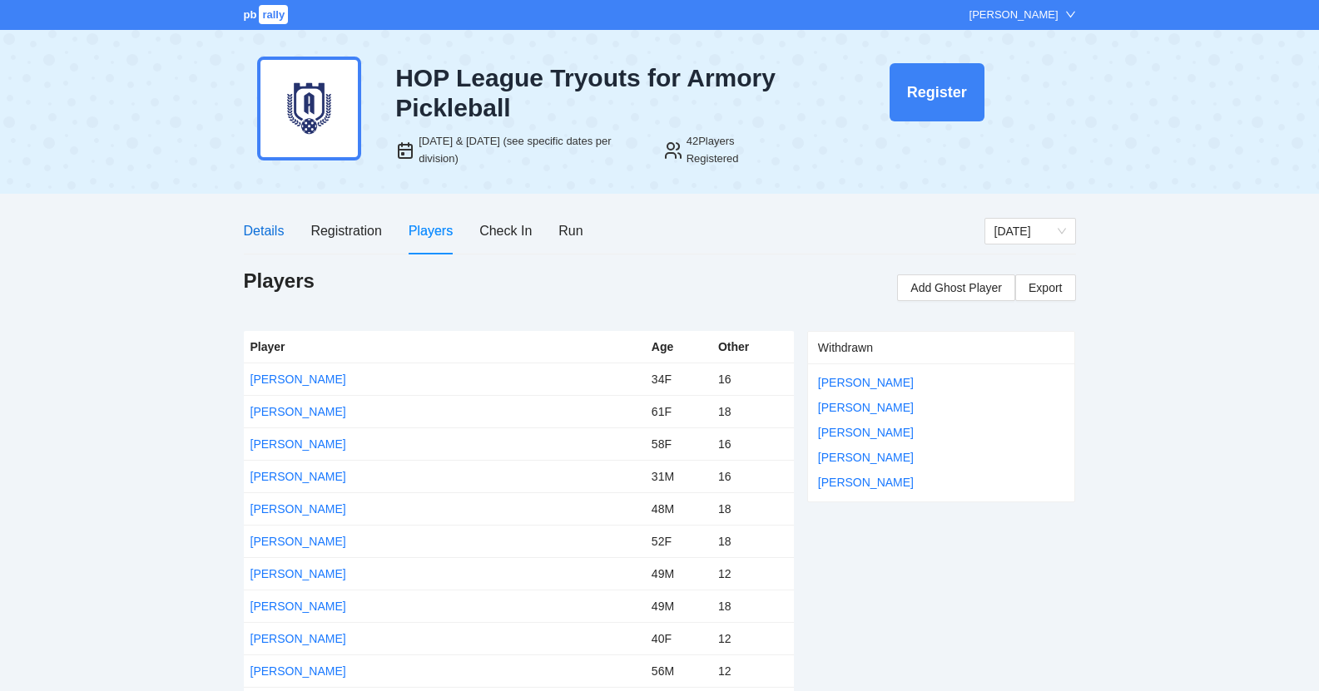
click at [272, 228] on div "Details" at bounding box center [264, 230] width 41 height 21
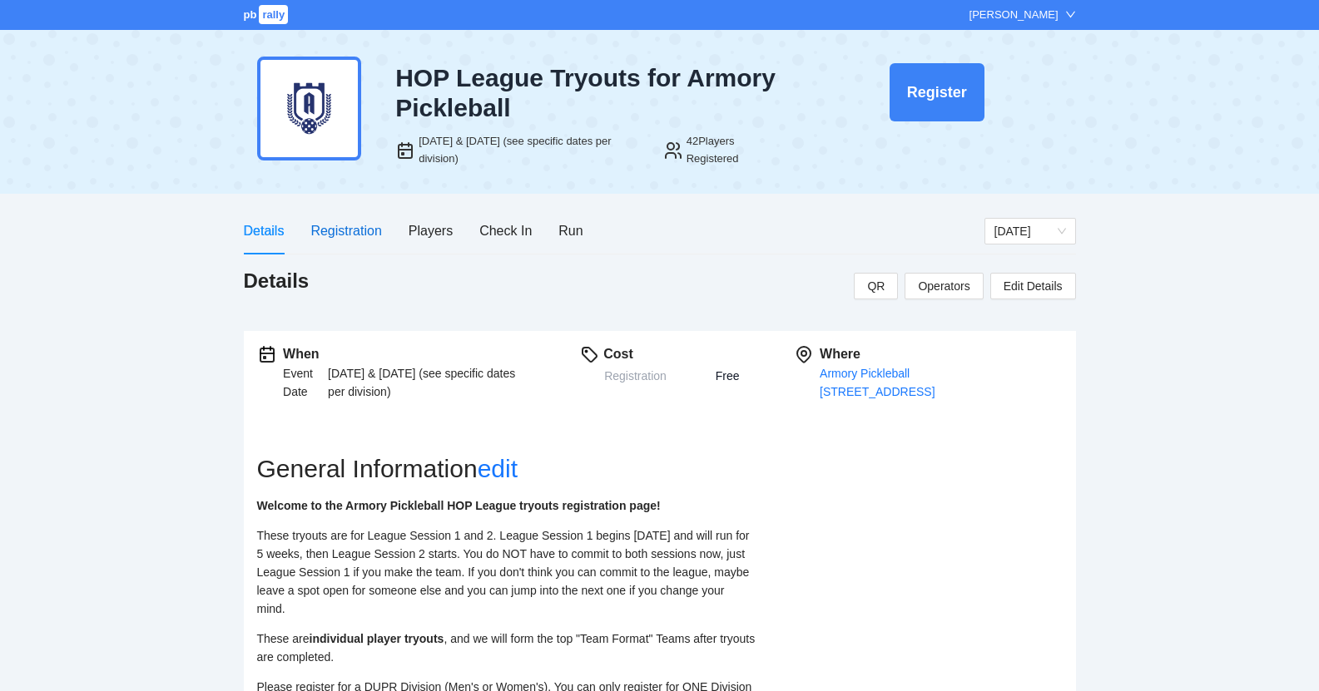
click at [324, 230] on div "Registration" at bounding box center [345, 230] width 71 height 21
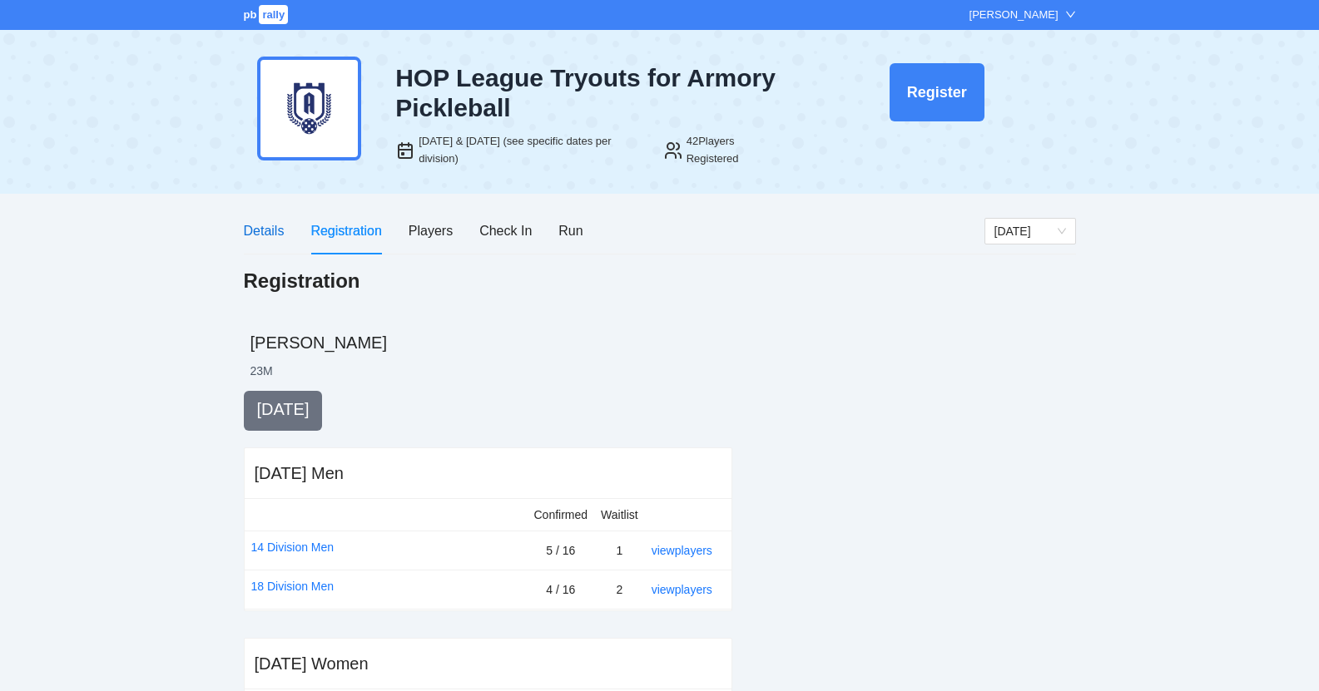
click at [261, 225] on div "Details" at bounding box center [264, 230] width 41 height 21
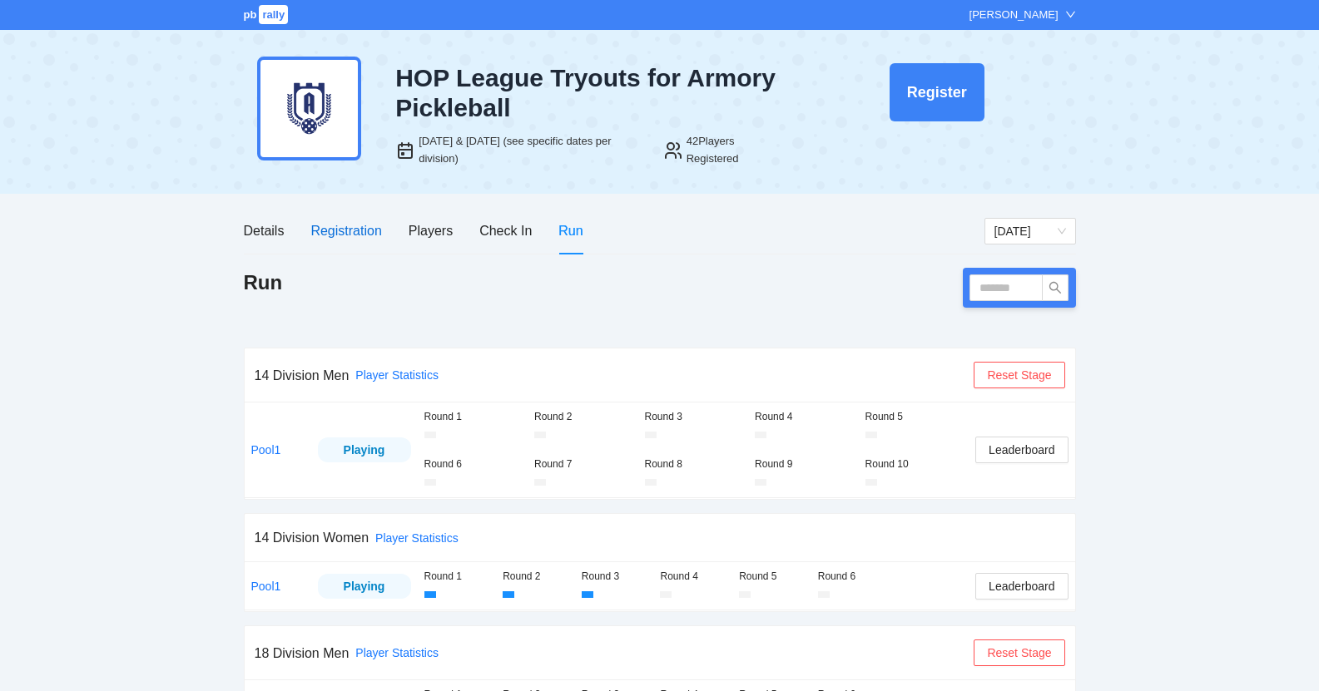
click at [317, 230] on div "Registration" at bounding box center [345, 230] width 71 height 21
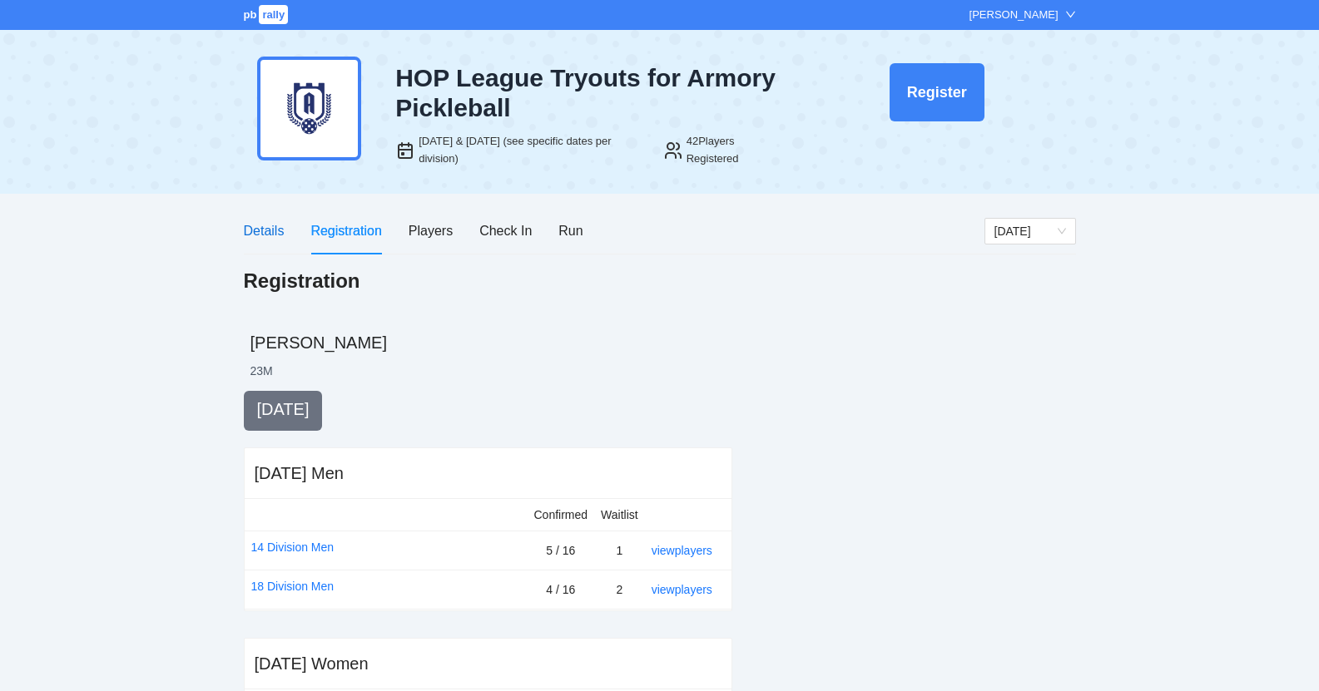
click at [269, 226] on div "Details" at bounding box center [264, 230] width 41 height 21
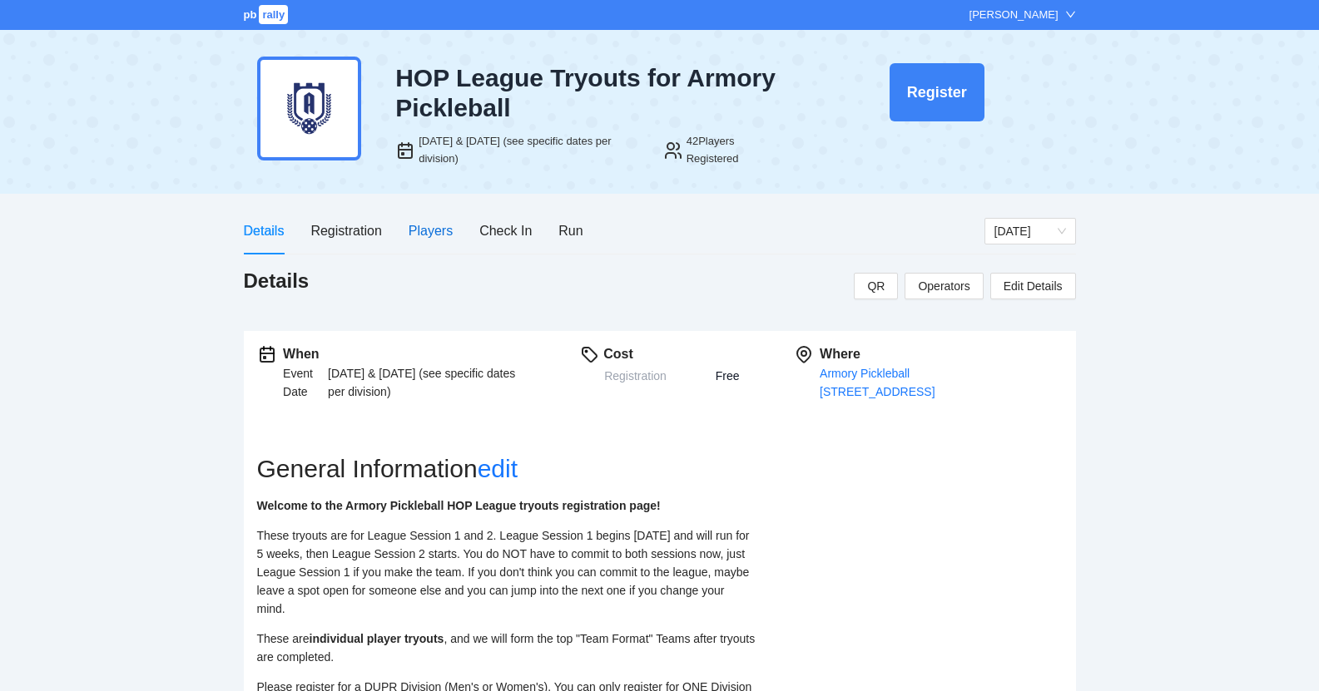
click at [436, 233] on div "Players" at bounding box center [430, 230] width 44 height 21
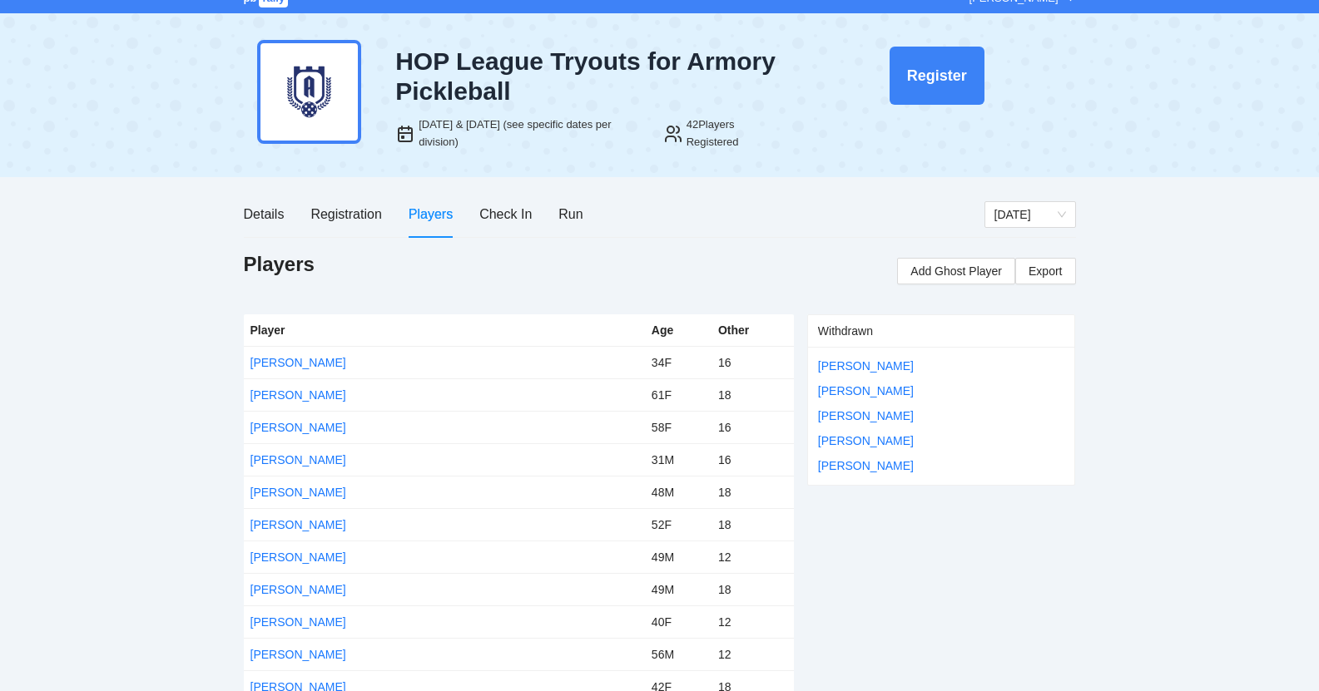
scroll to position [32, 0]
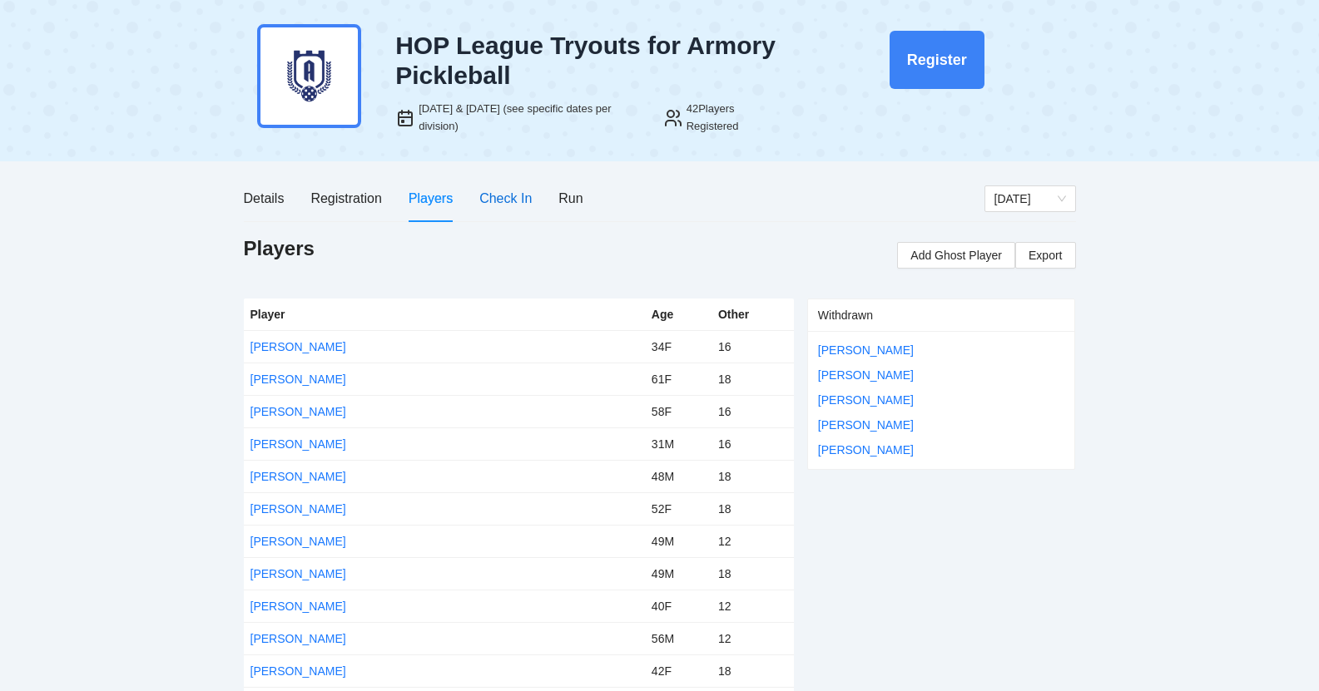
click at [517, 194] on div "Check In" at bounding box center [505, 198] width 52 height 21
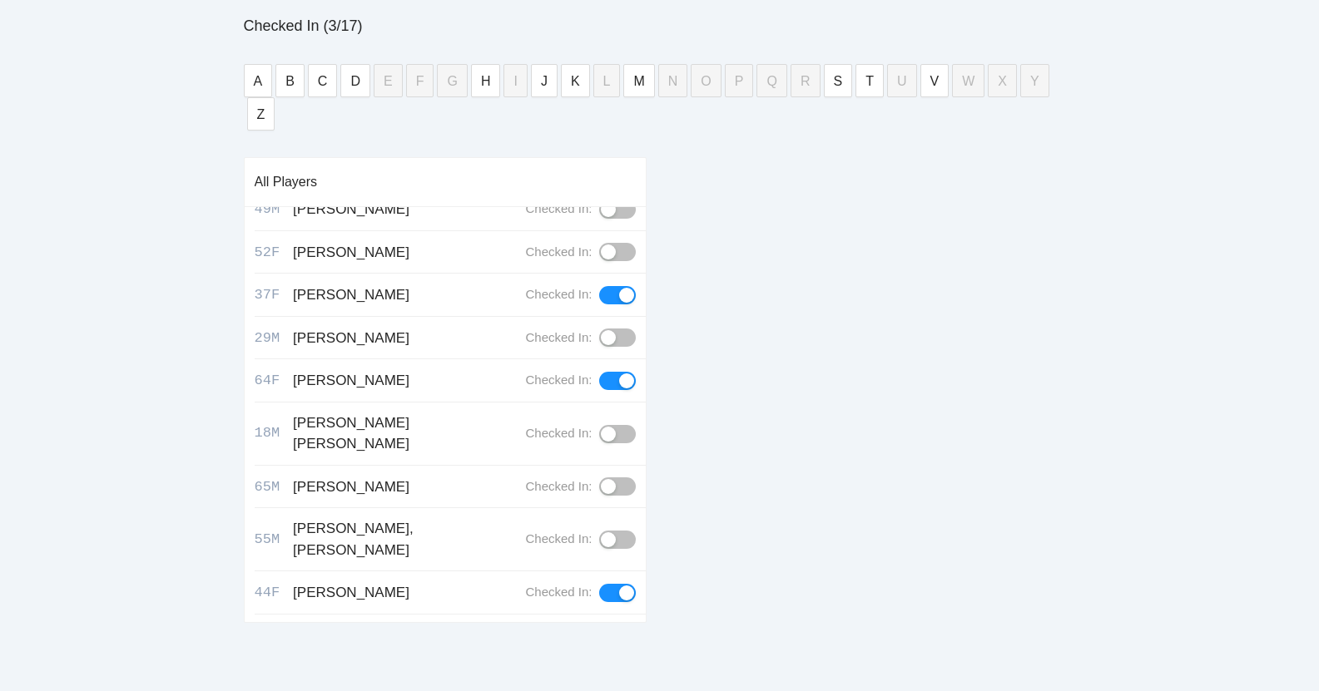
scroll to position [307, 0]
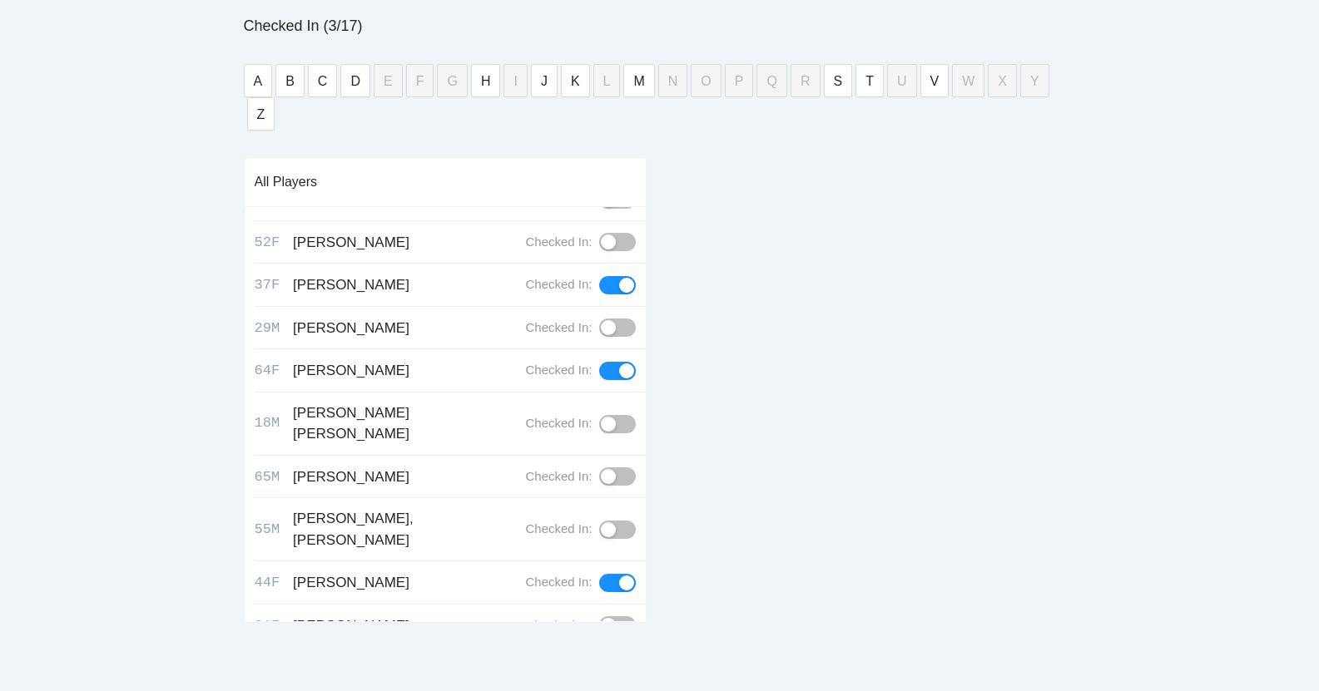
click at [608, 469] on div "button" at bounding box center [608, 476] width 15 height 15
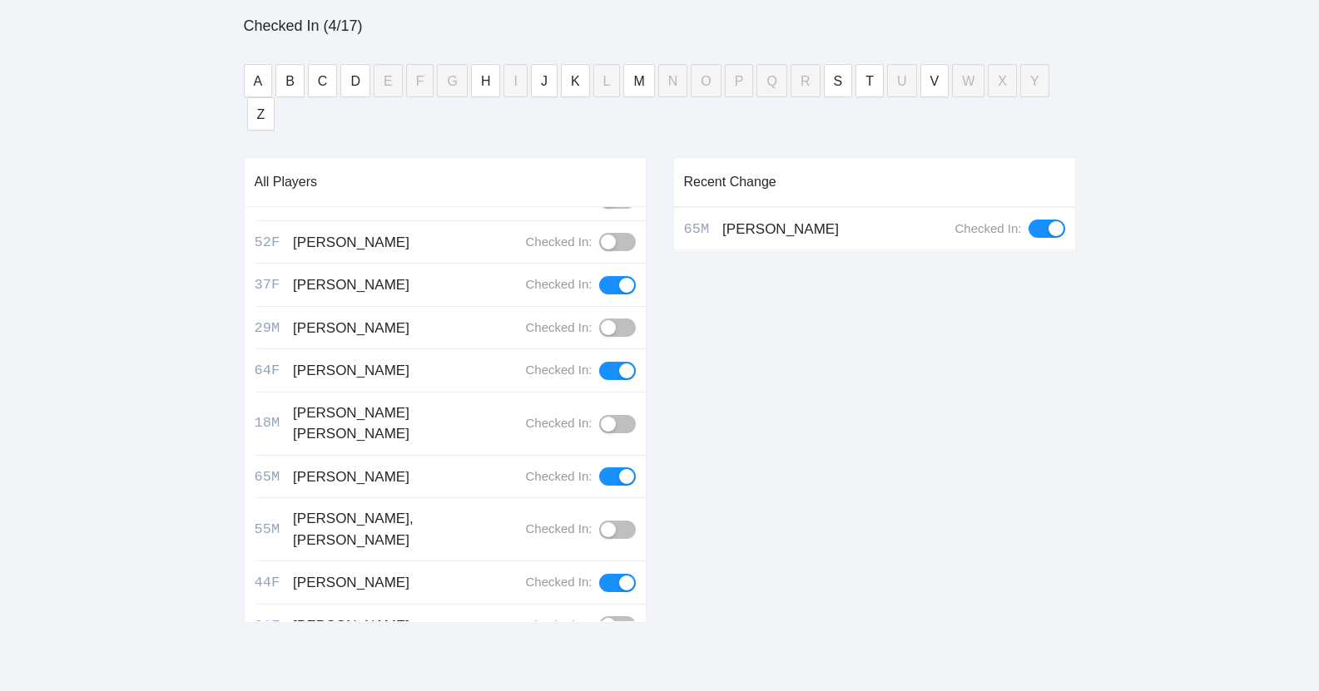
scroll to position [0, 0]
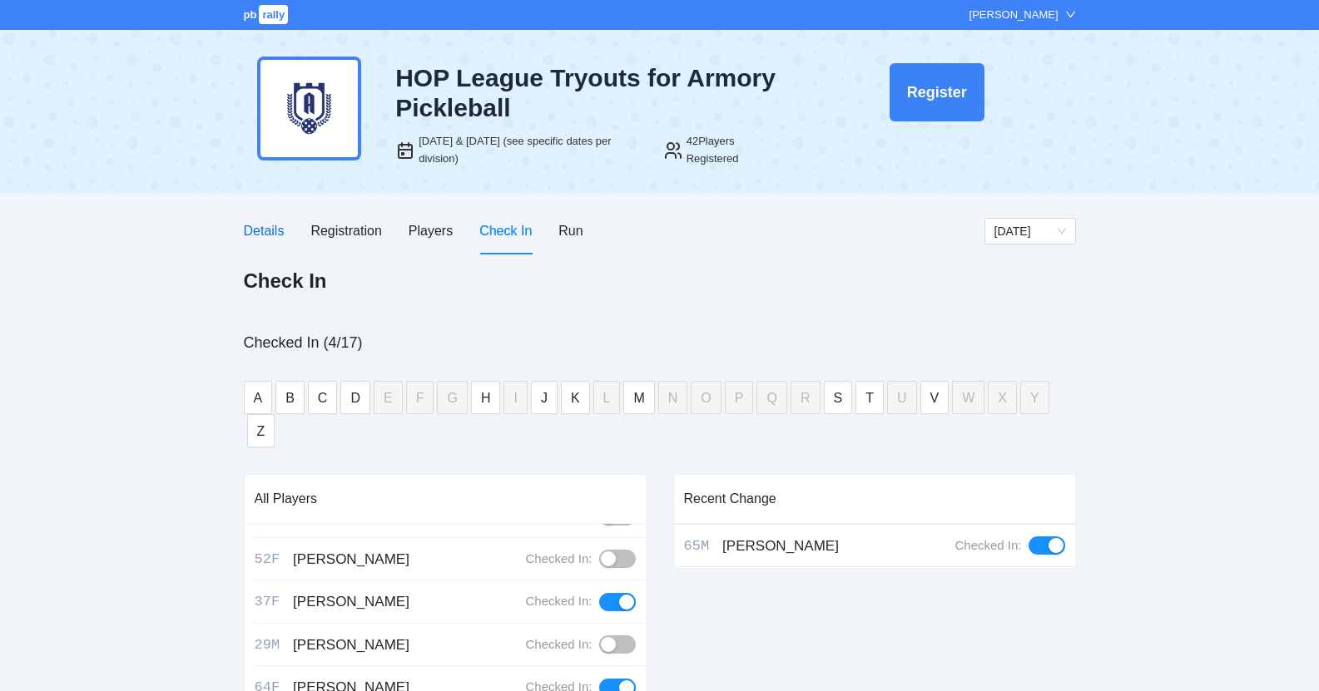
click at [245, 231] on div "Details" at bounding box center [264, 230] width 41 height 21
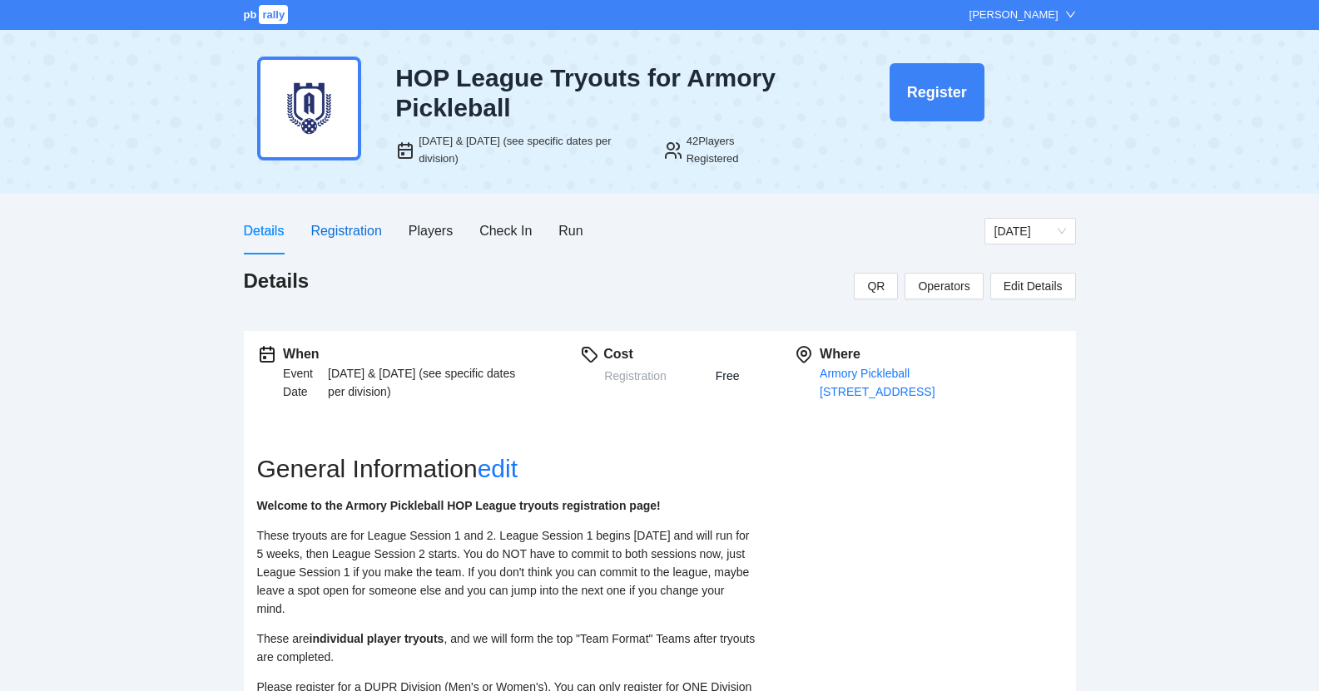
click at [325, 234] on div "Registration" at bounding box center [345, 230] width 71 height 21
